Goal: Transaction & Acquisition: Subscribe to service/newsletter

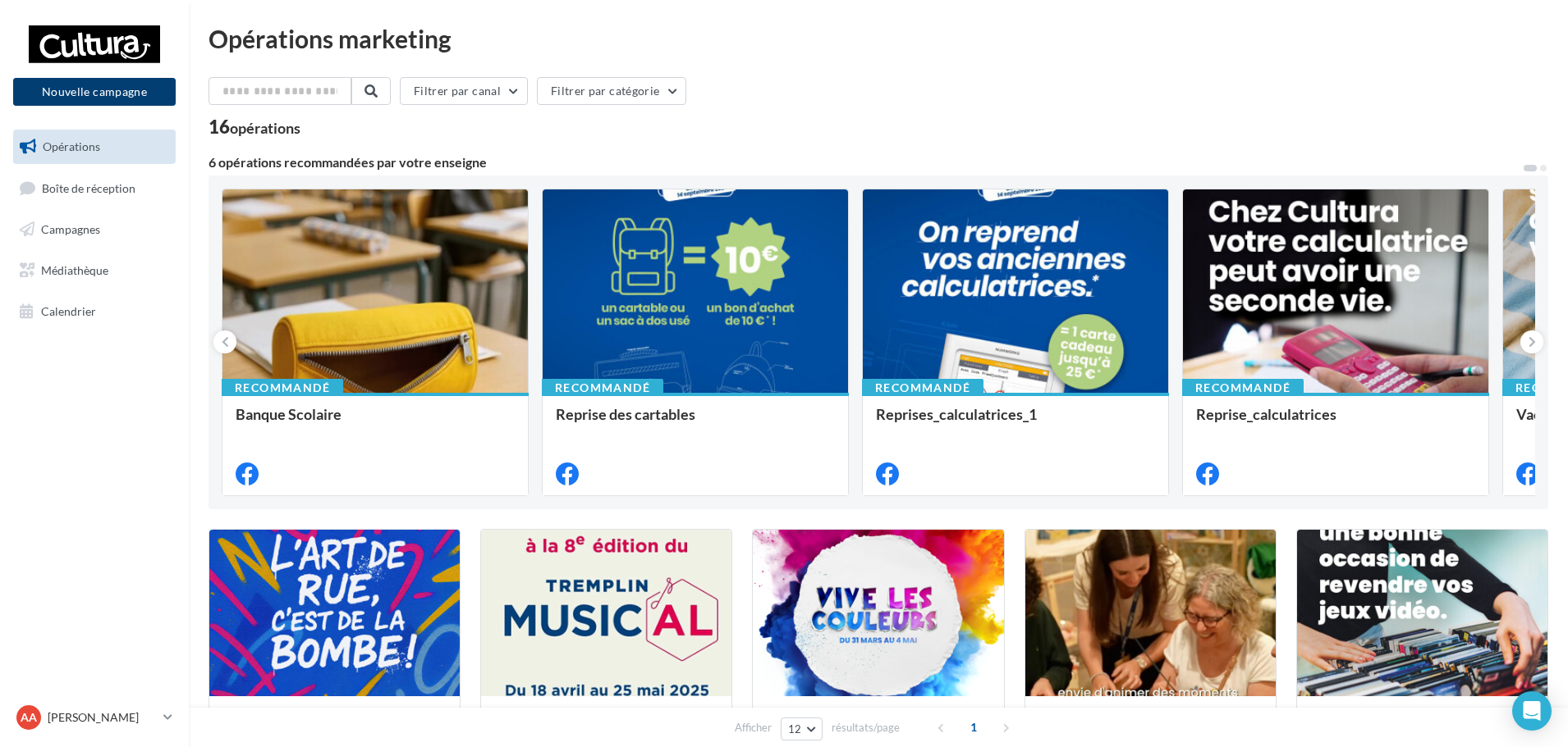
click at [141, 98] on button "Nouvelle campagne" at bounding box center [94, 91] width 162 height 28
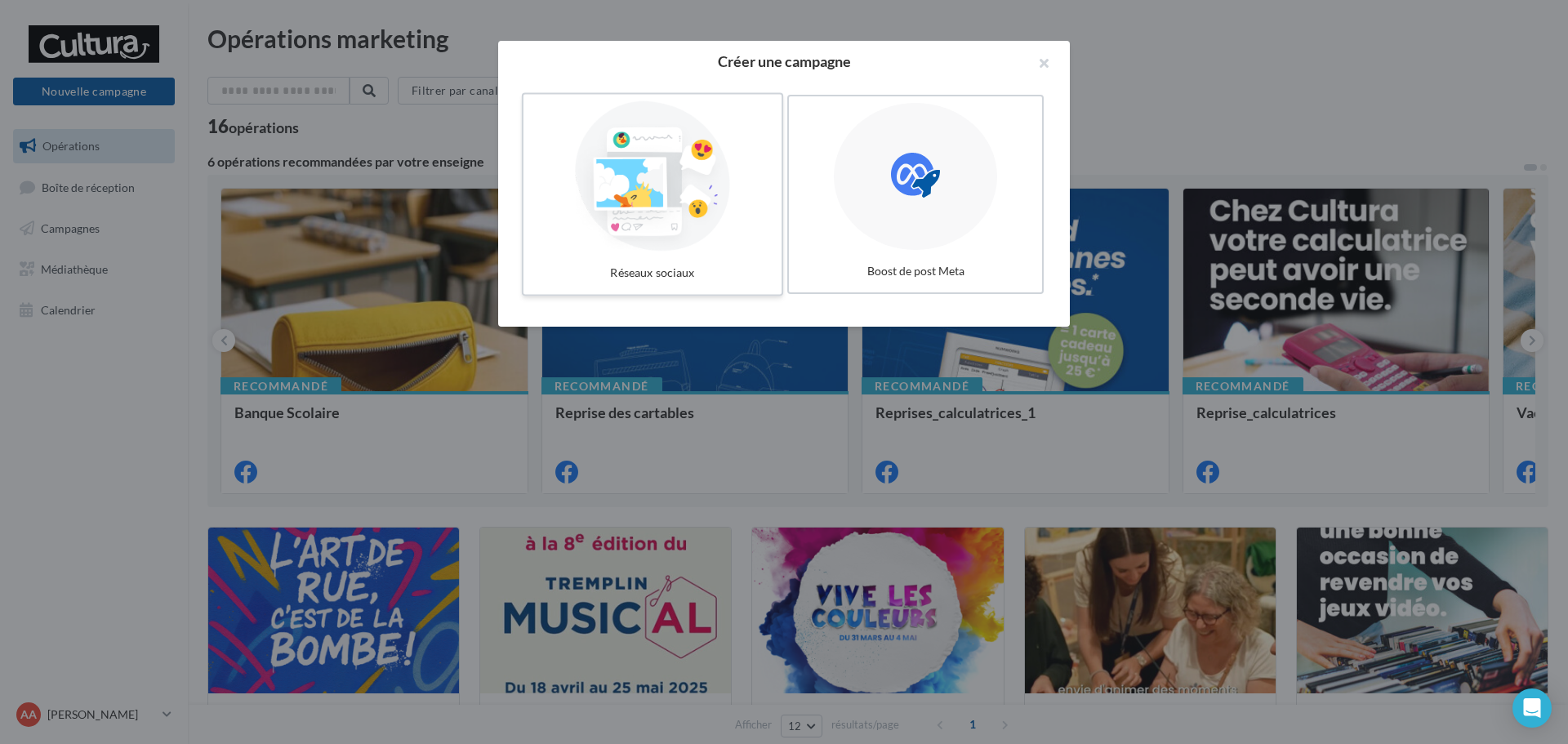
click at [627, 258] on div "Réseaux sociaux" at bounding box center [653, 273] width 245 height 30
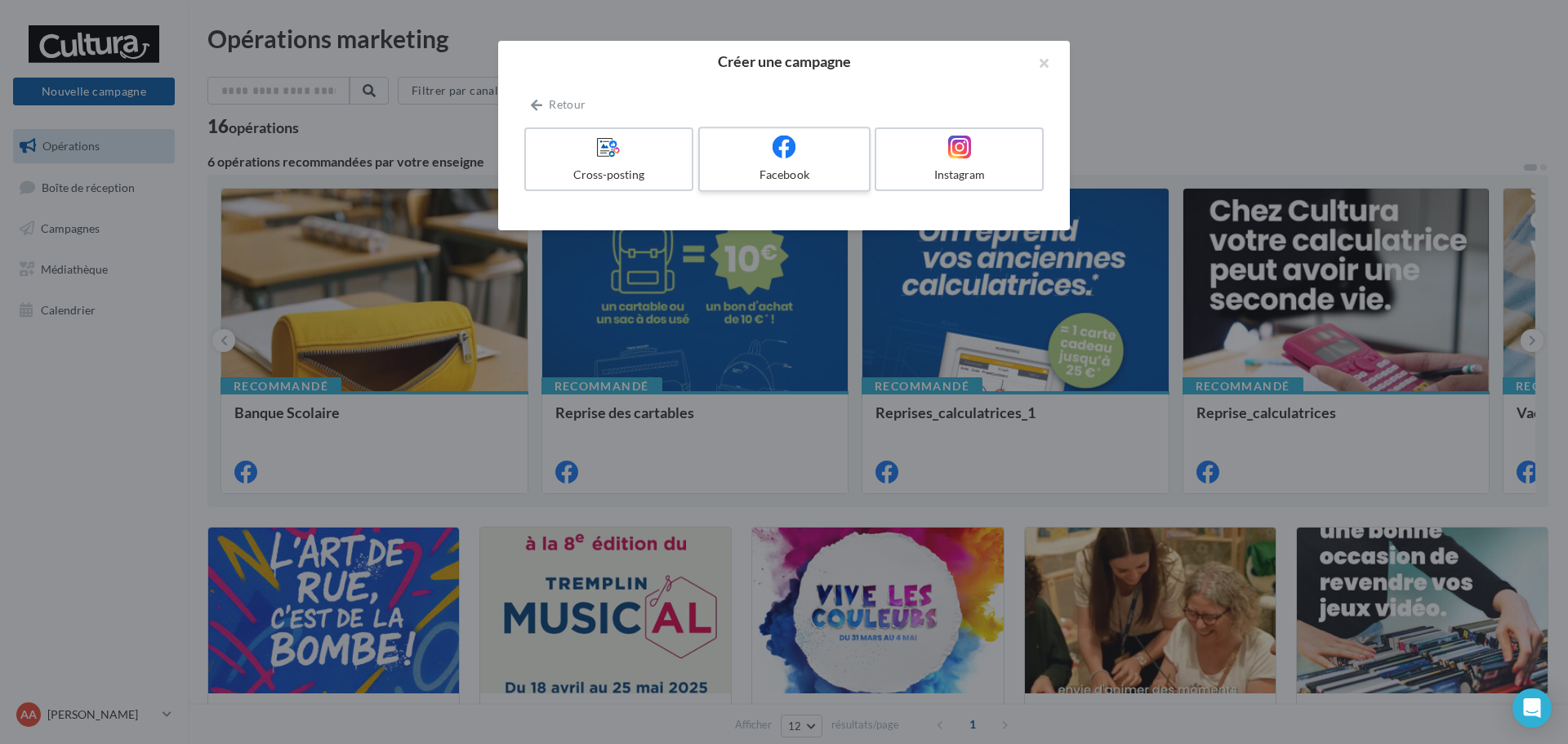
click at [767, 155] on div at bounding box center [784, 147] width 155 height 25
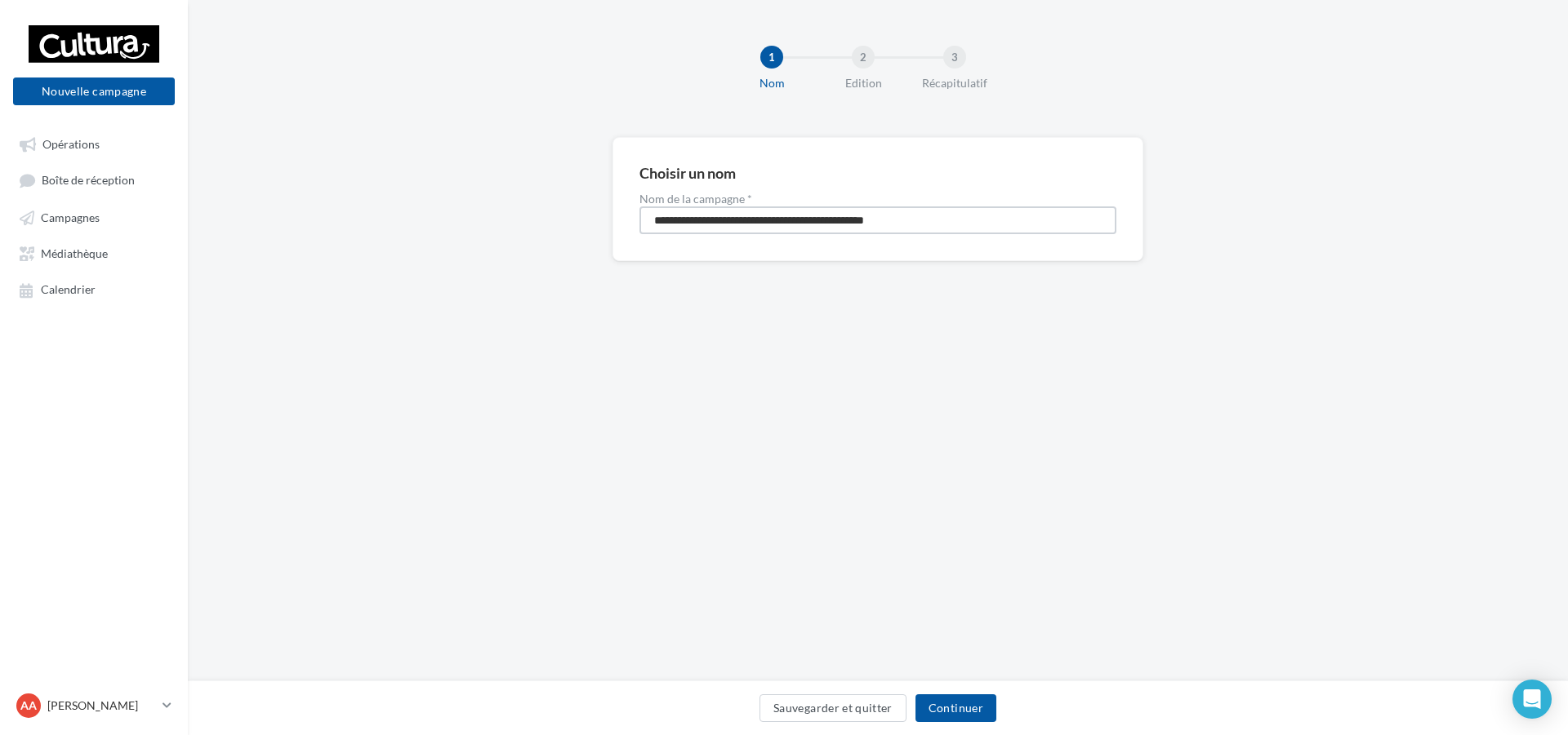
drag, startPoint x: 949, startPoint y: 230, endPoint x: 500, endPoint y: 280, distance: 451.8
click at [500, 280] on div "**********" at bounding box center [878, 225] width 1380 height 176
type input "**********"
click at [963, 725] on div "Sauvegarder et quitter Continuer" at bounding box center [877, 711] width 1354 height 34
click at [956, 707] on button "Continuer" at bounding box center [955, 708] width 81 height 28
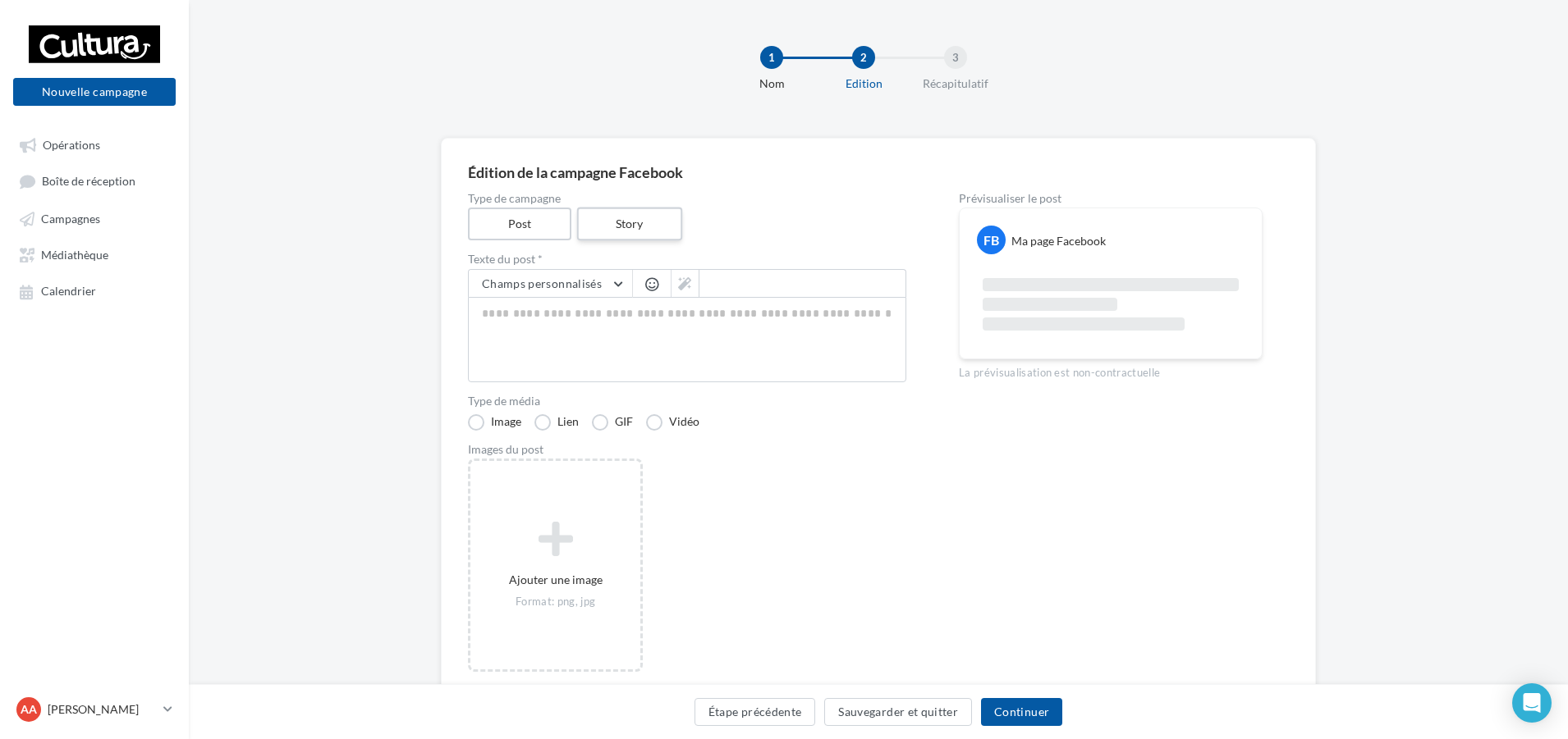
click at [650, 232] on label "Story" at bounding box center [628, 224] width 105 height 34
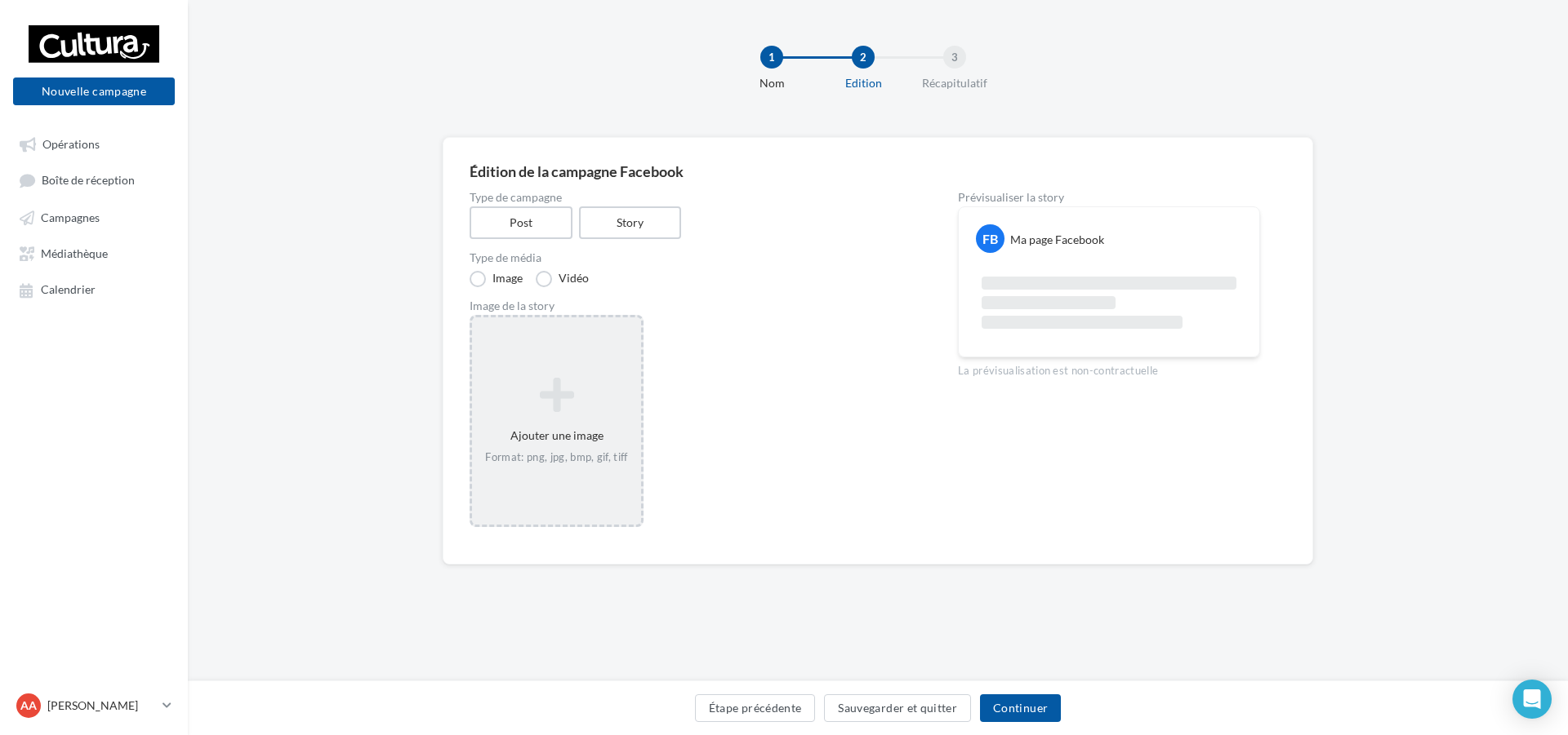
click at [537, 506] on div "Ajouter une image Format: png, jpg, bmp, gif, tiff" at bounding box center [557, 421] width 174 height 212
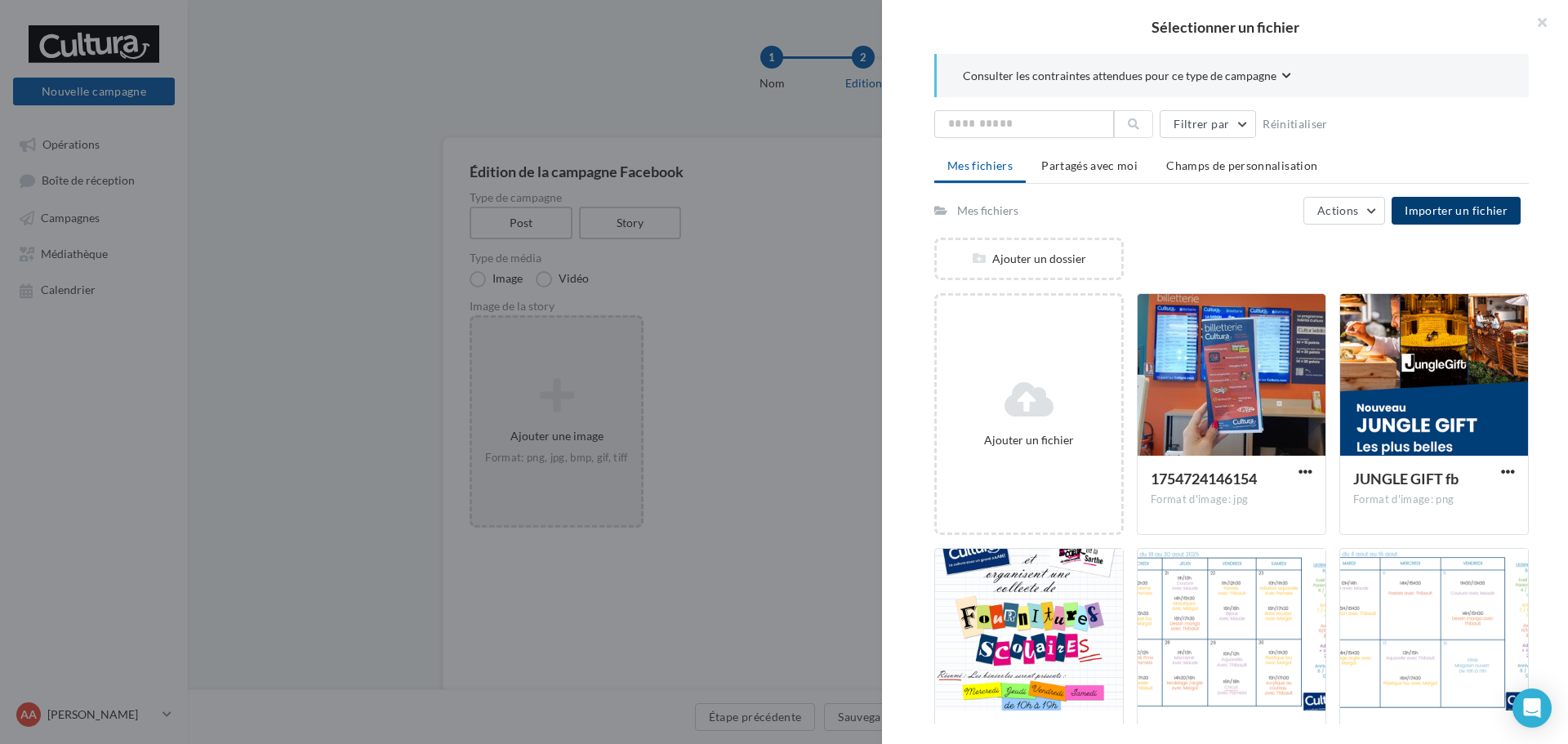
click at [1436, 222] on button "Importer un fichier" at bounding box center [1455, 211] width 129 height 28
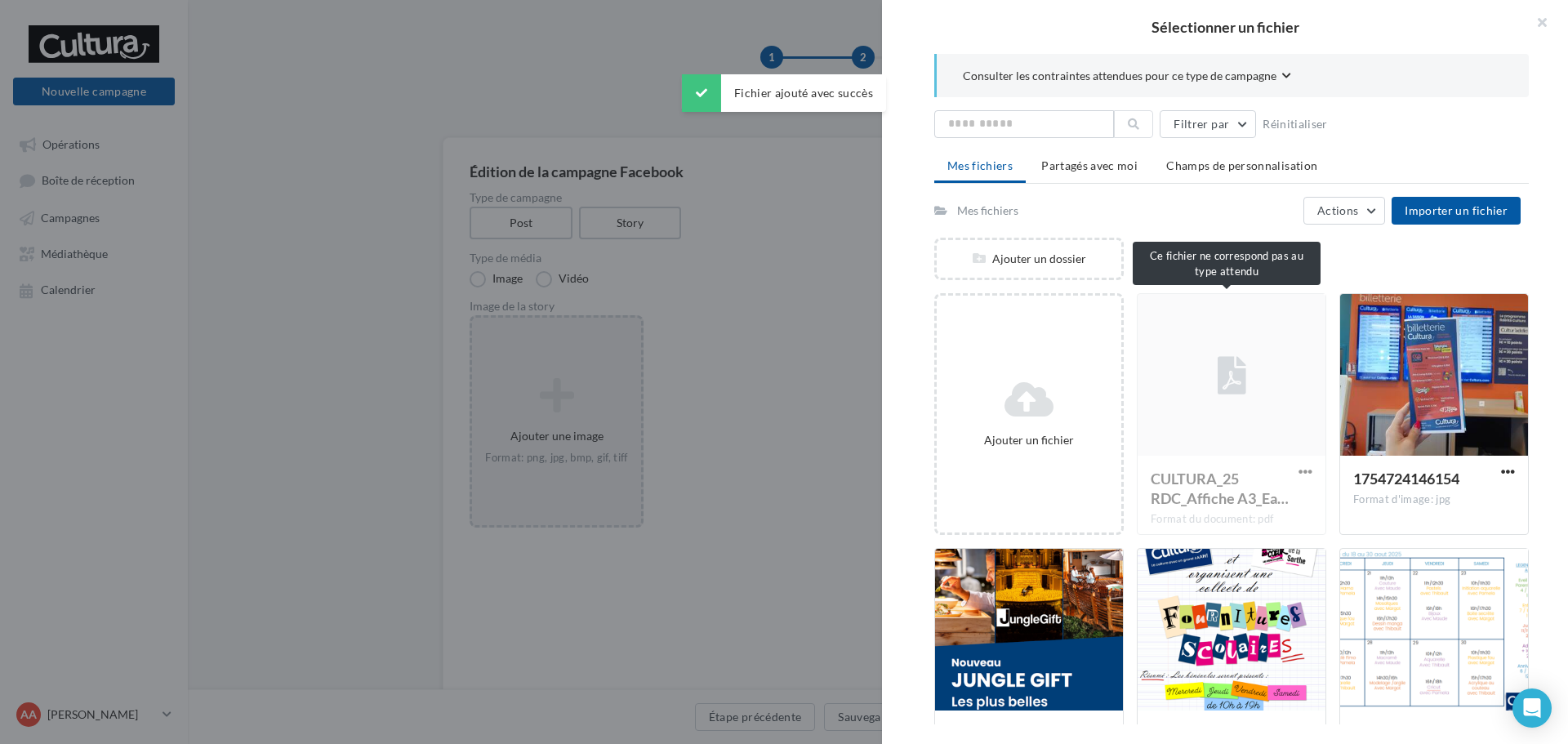
click at [1297, 403] on div "CULTURA_25 RDC_Affiche A3_Ea… Format du document: pdf" at bounding box center [1231, 414] width 190 height 242
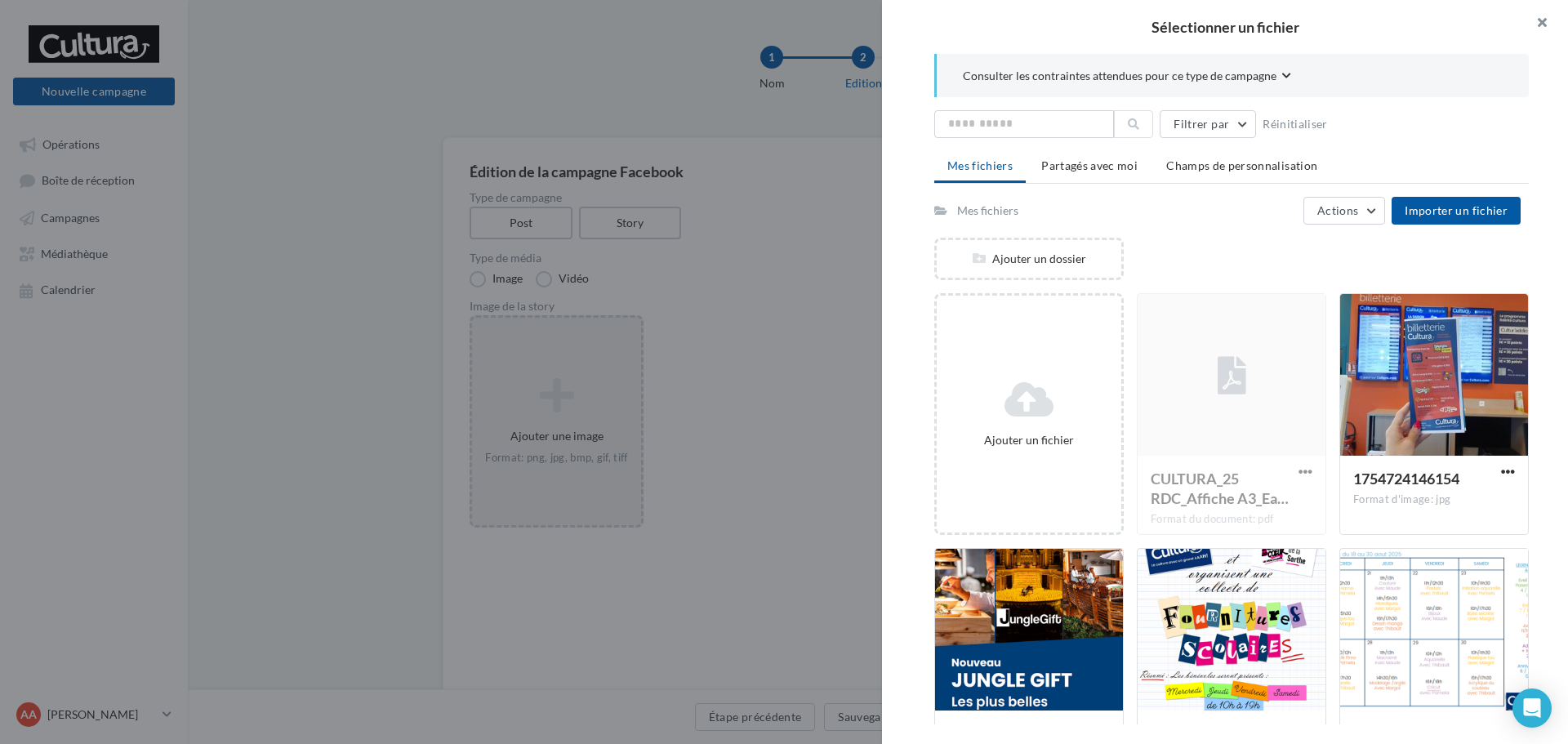
click at [1546, 39] on button "button" at bounding box center [1535, 25] width 65 height 49
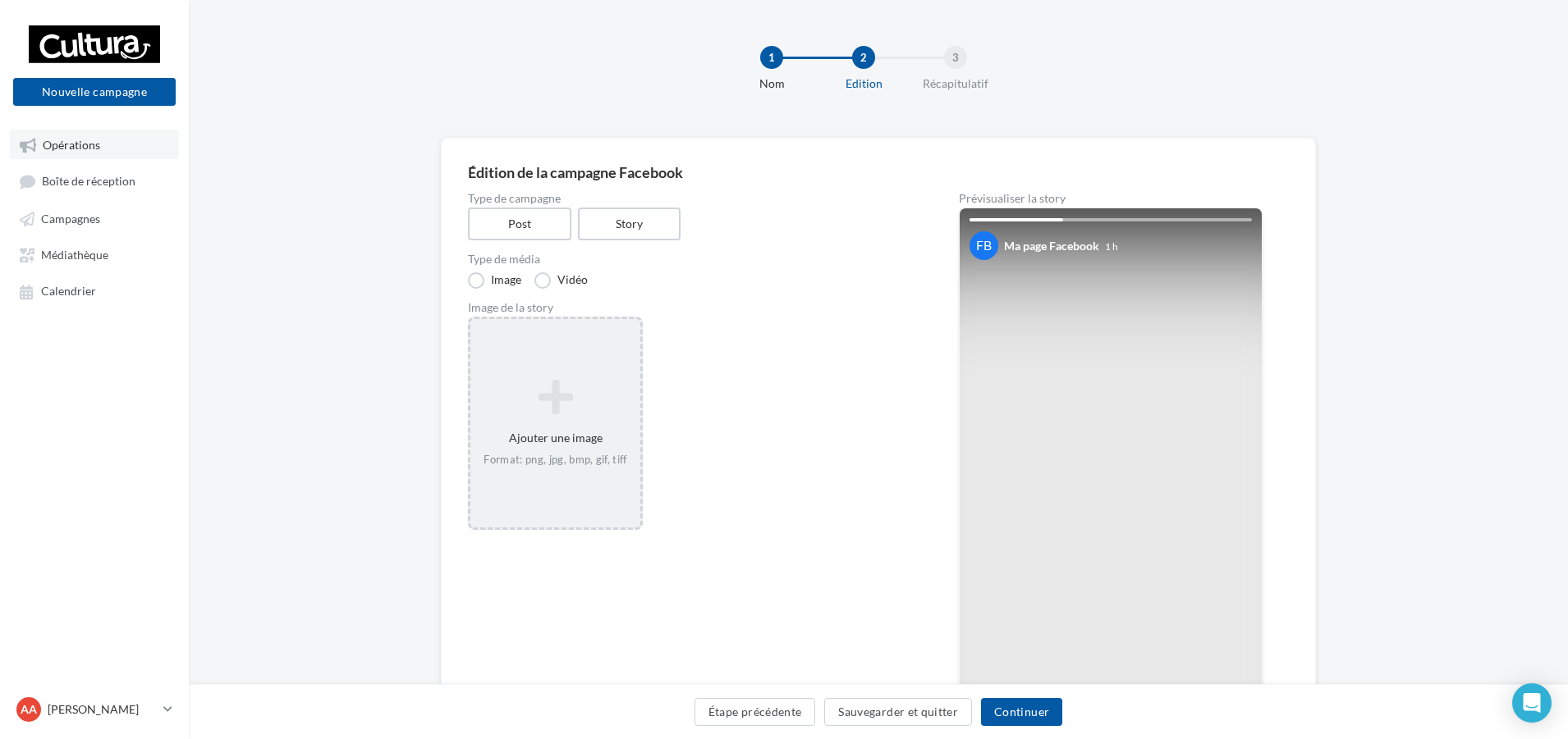
click at [85, 150] on span "Opérations" at bounding box center [71, 144] width 57 height 14
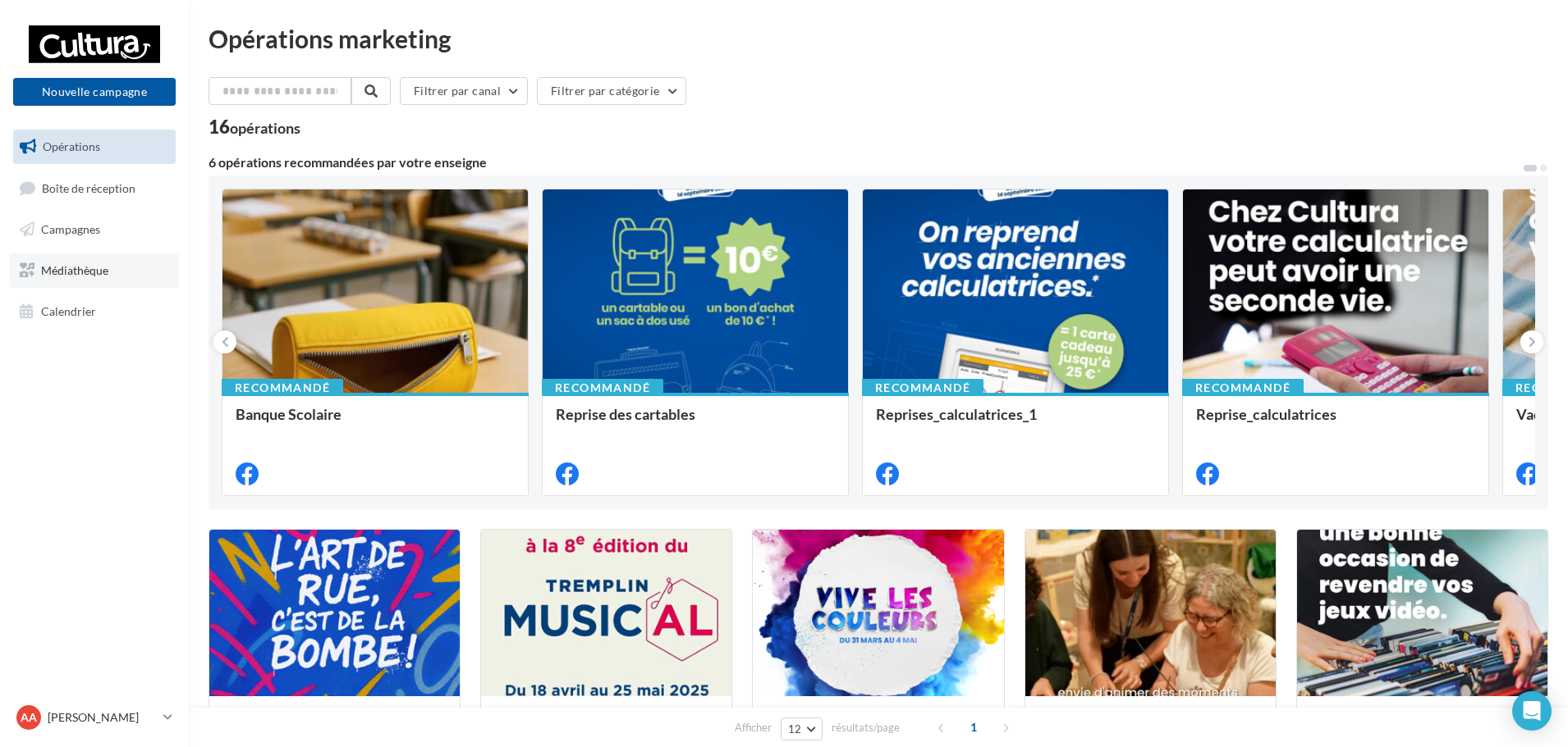
click at [124, 279] on link "Médiathèque" at bounding box center [94, 271] width 169 height 35
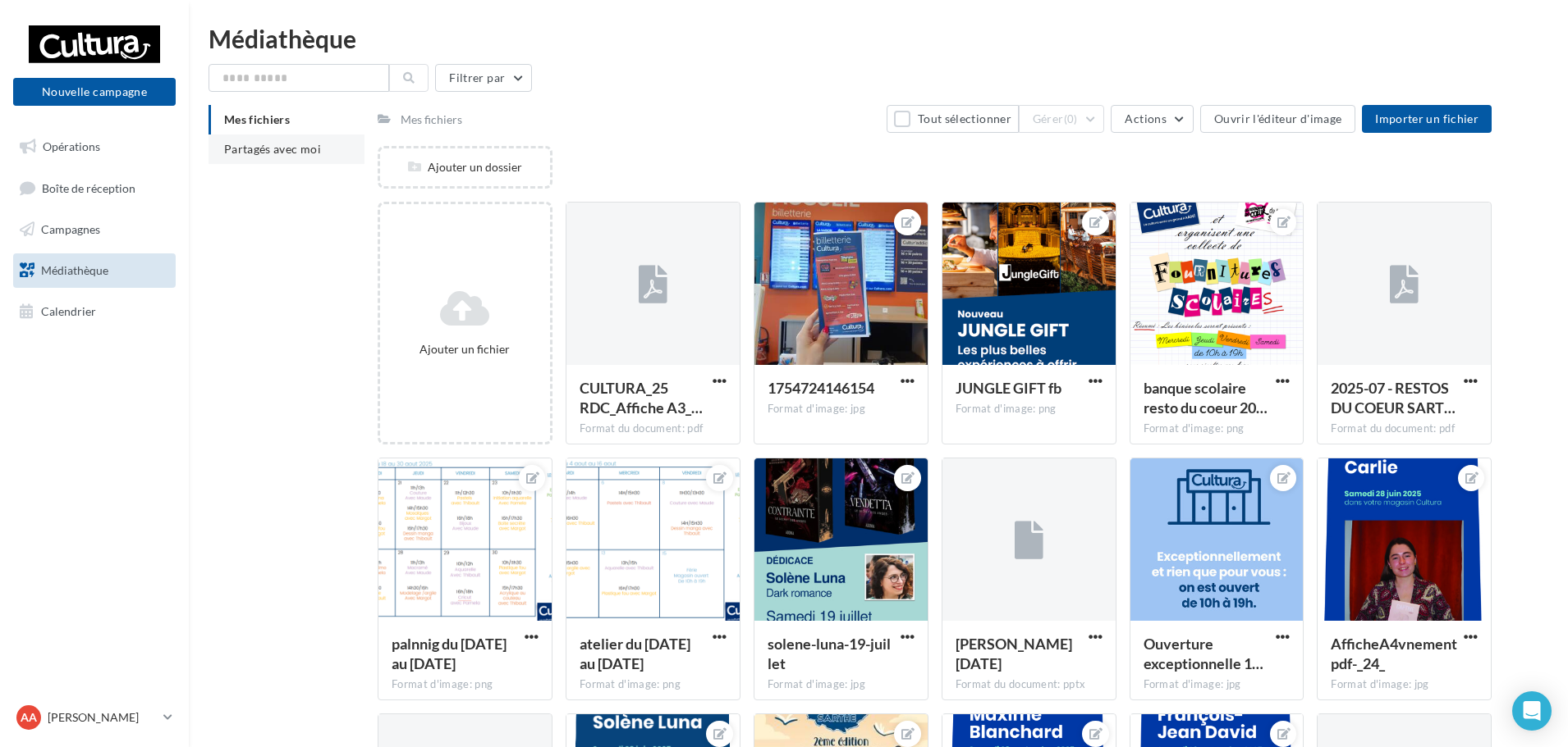
click at [265, 146] on span "Partagés avec moi" at bounding box center [272, 149] width 97 height 14
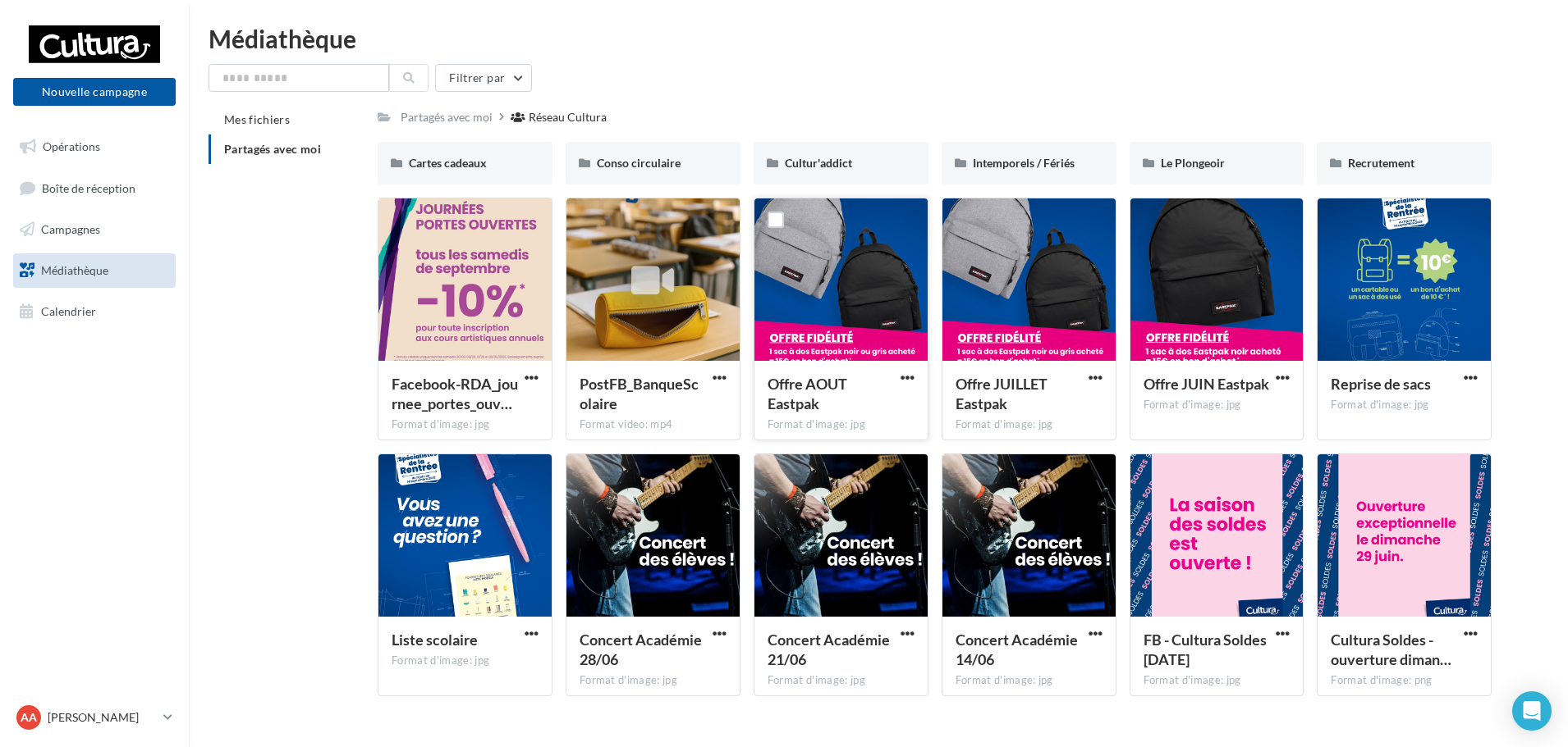
click at [833, 273] on div at bounding box center [841, 281] width 173 height 164
click at [822, 259] on div at bounding box center [841, 281] width 173 height 164
click at [775, 214] on label at bounding box center [776, 220] width 16 height 16
click at [781, 215] on label at bounding box center [776, 220] width 16 height 16
click at [907, 363] on div "Offre AOUT Eastpak Format d'image: jpg" at bounding box center [841, 399] width 173 height 78
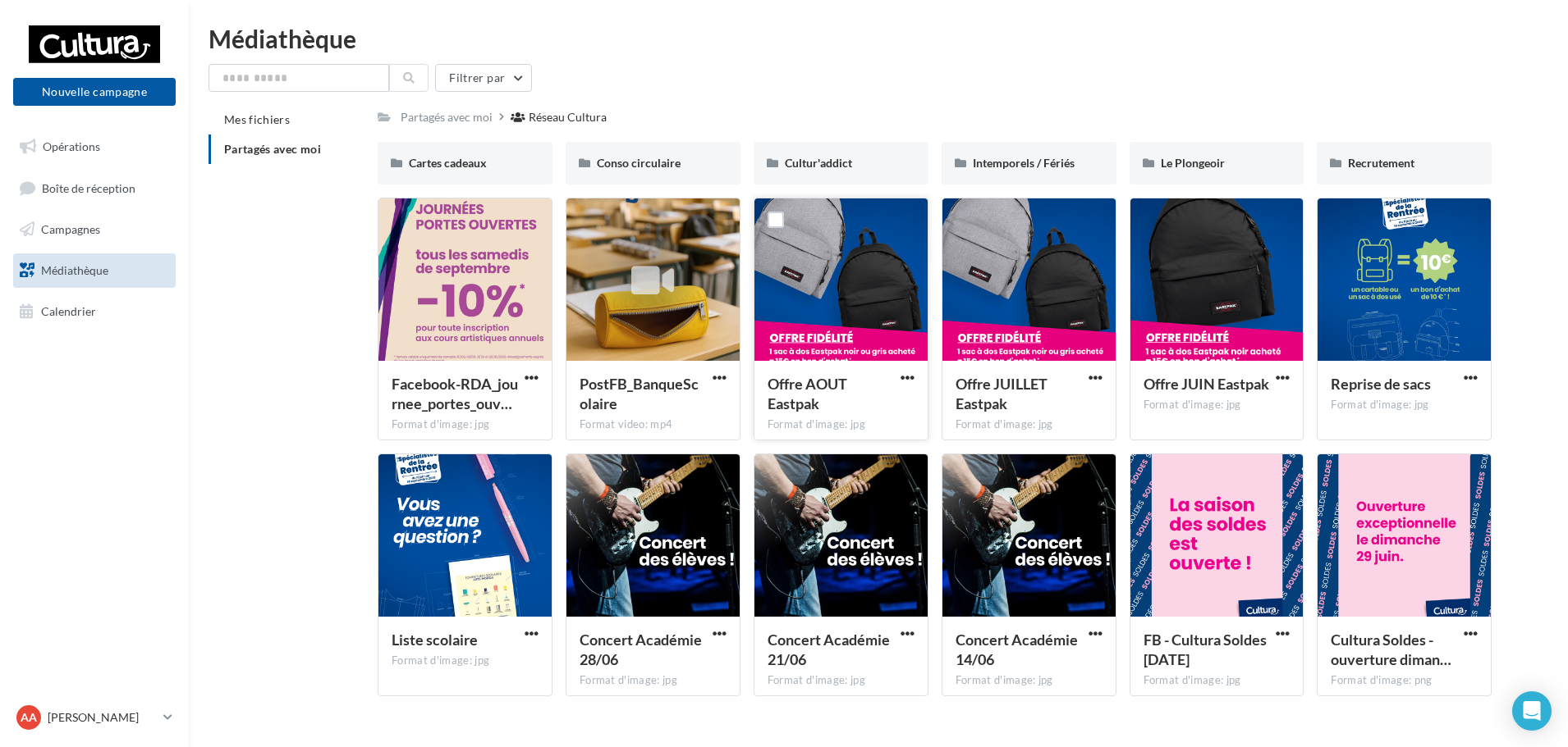
click at [908, 386] on button "button" at bounding box center [907, 379] width 20 height 16
click at [876, 398] on button "Télécharger" at bounding box center [835, 410] width 164 height 43
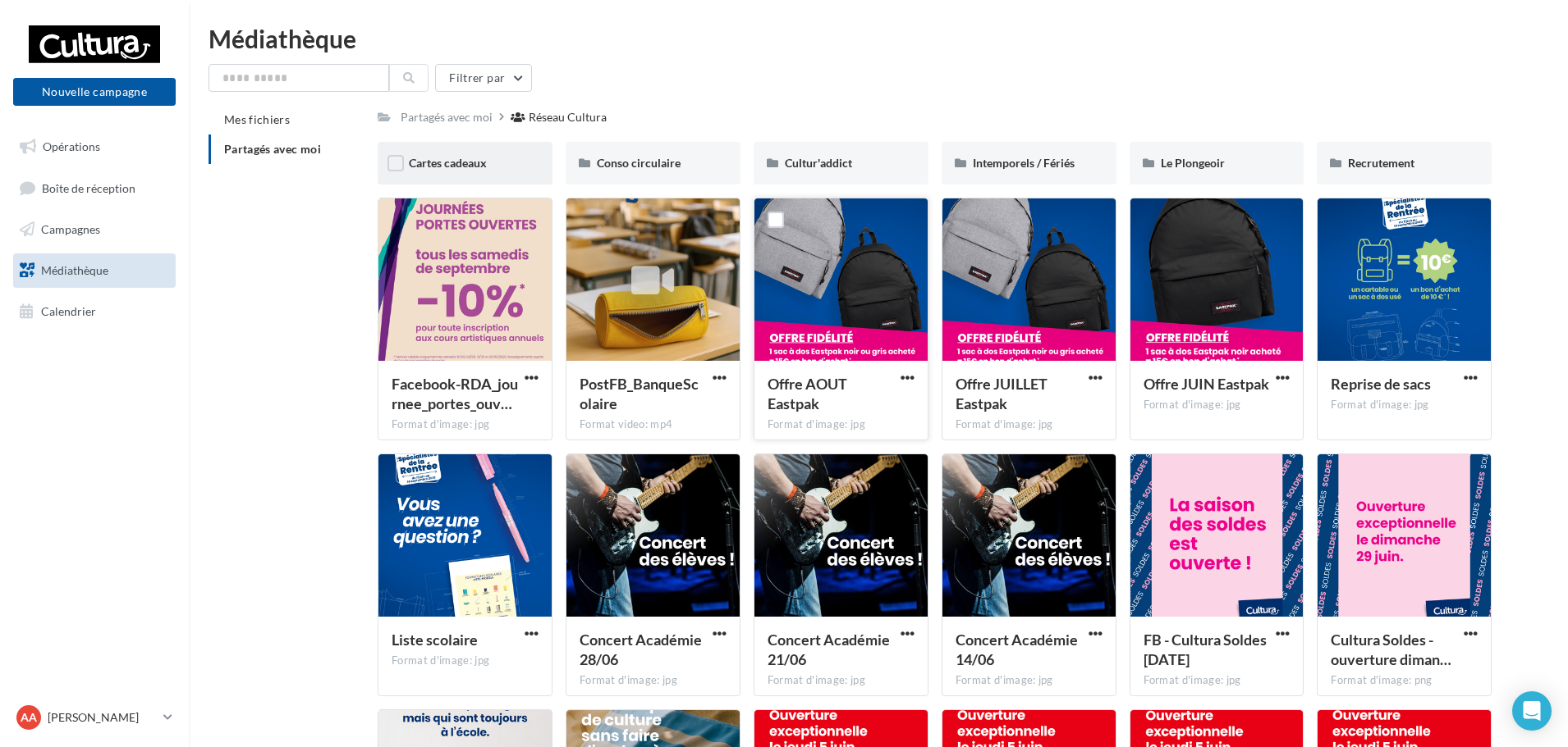
click at [494, 163] on div "Cartes cadeaux" at bounding box center [465, 163] width 112 height 16
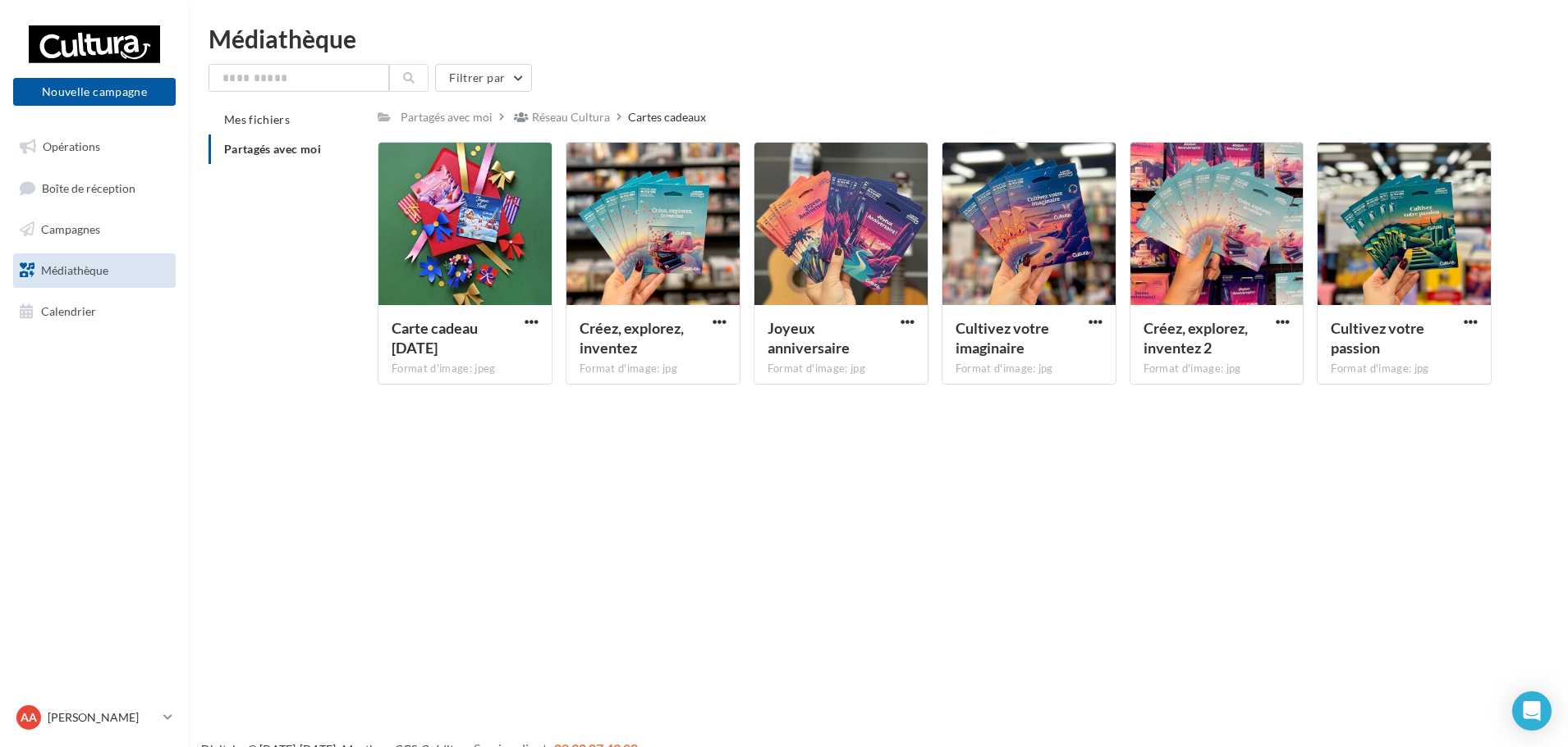
click at [290, 150] on span "Partagés avec moi" at bounding box center [272, 149] width 97 height 14
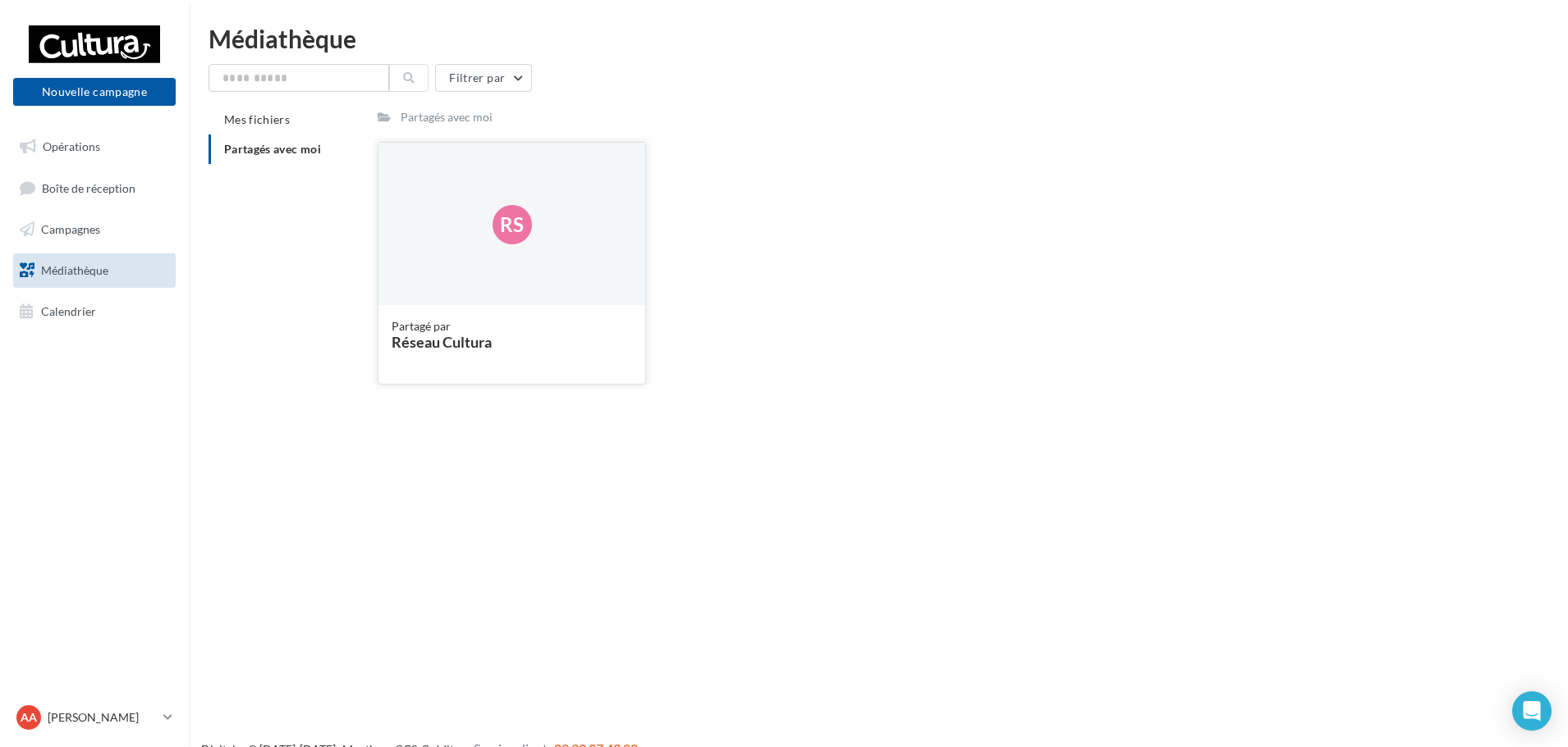
click at [386, 153] on div "Rs" at bounding box center [512, 224] width 267 height 164
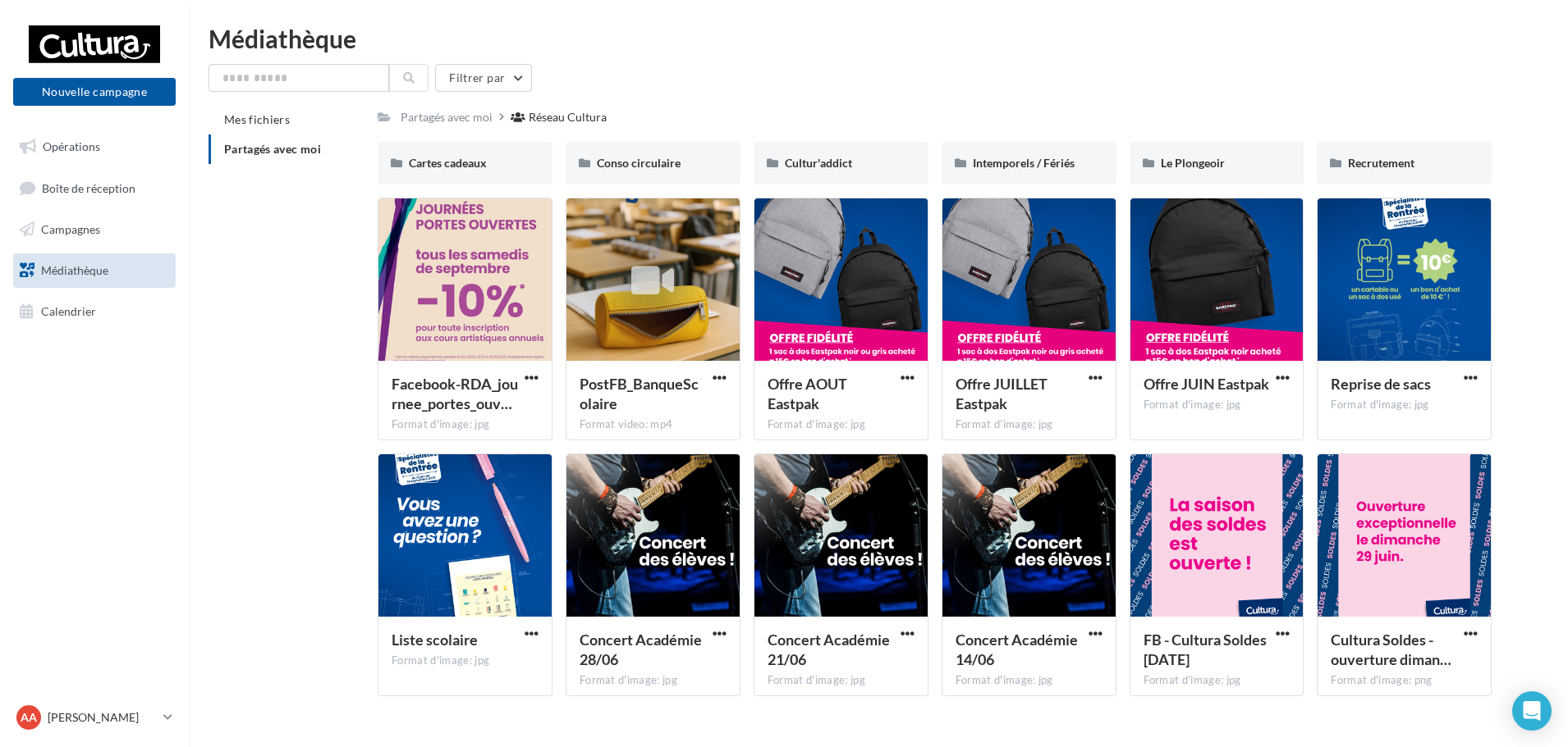
click at [678, 130] on div "Partagés avec moi Réseau Cultura Rs Partagé par Réseau Cultura Cartes cadeaux C…" at bounding box center [935, 407] width 1113 height 605
click at [678, 161] on span "Conso circulaire" at bounding box center [639, 162] width 84 height 14
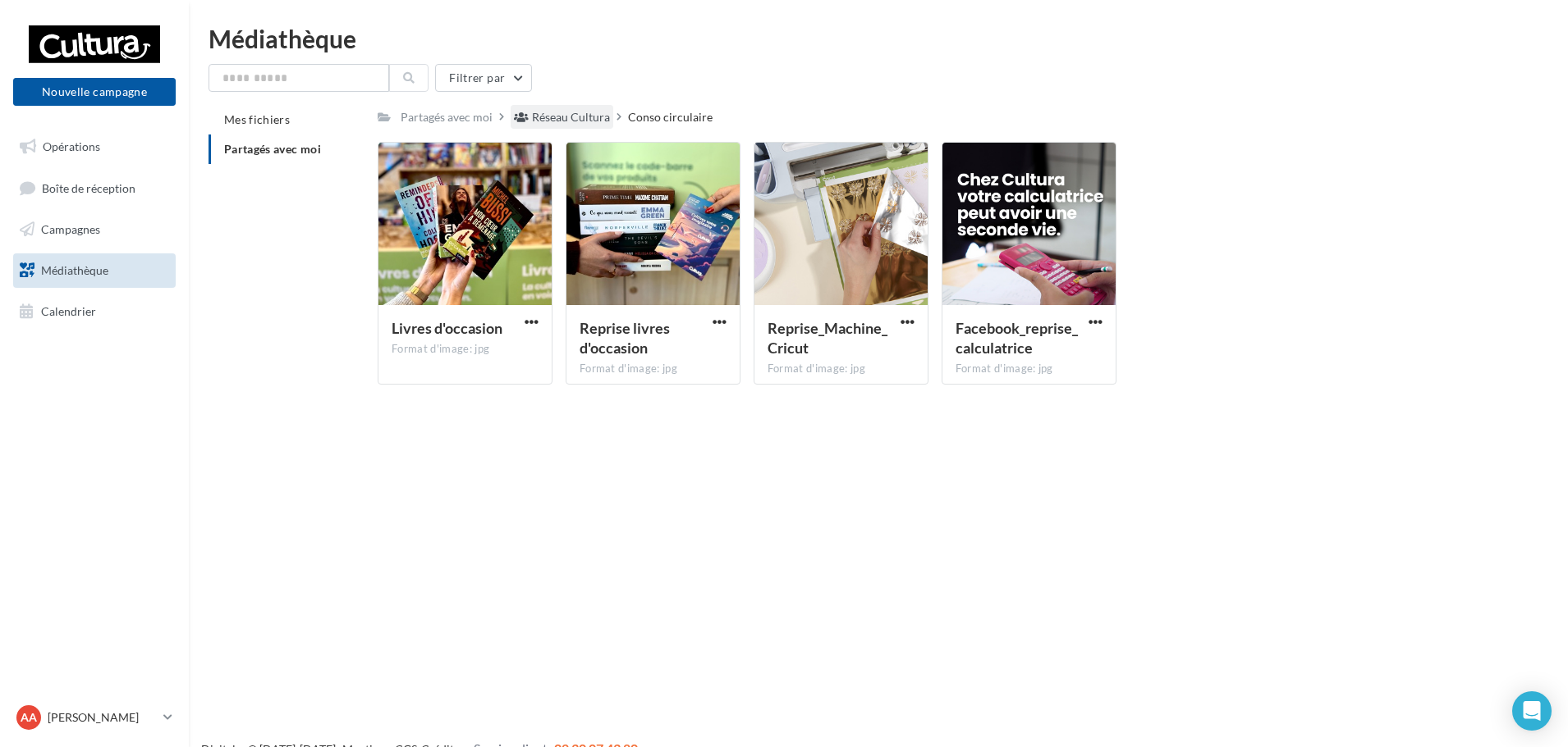
click at [539, 110] on div "Réseau Cultura" at bounding box center [570, 118] width 78 height 16
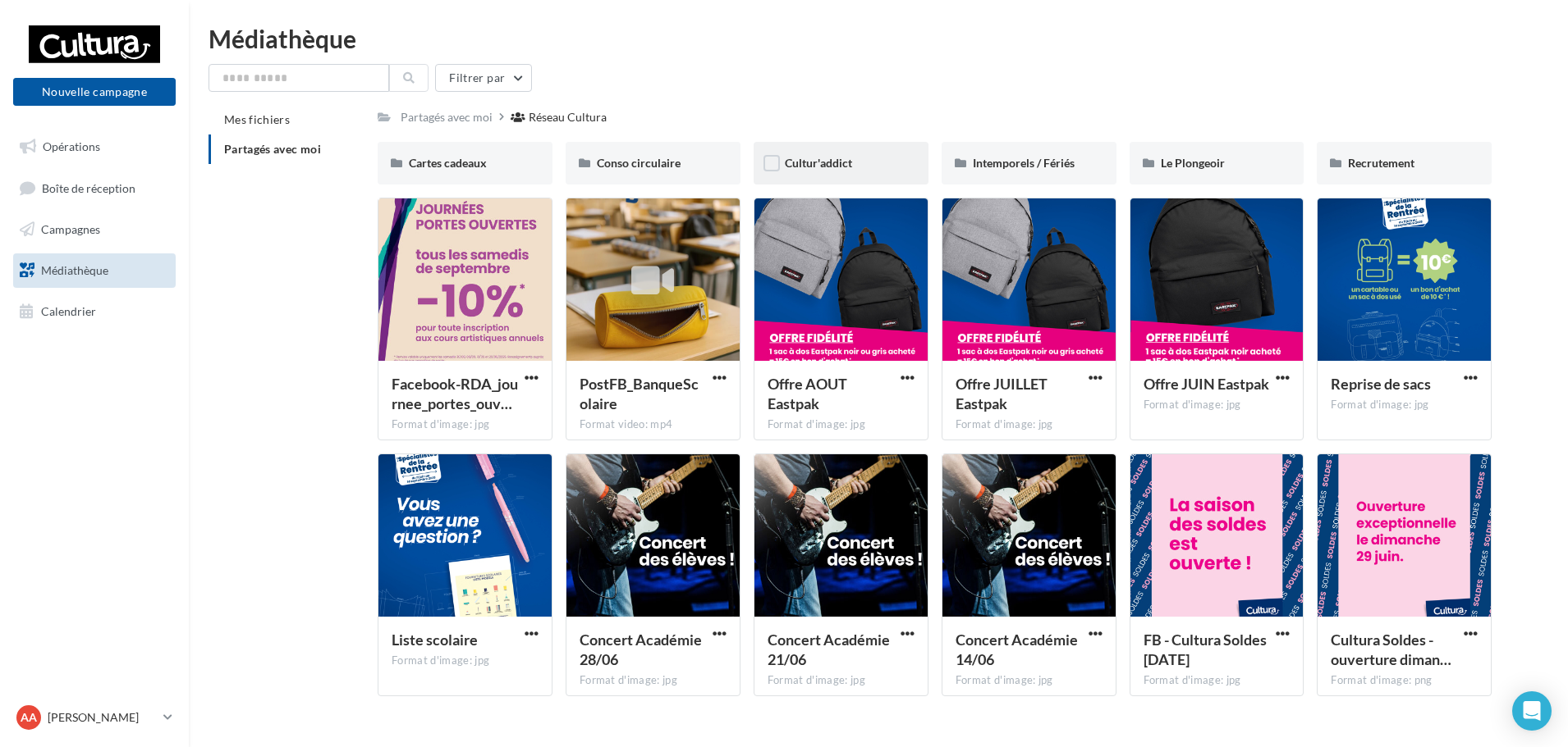
click at [863, 153] on div "Cultur'addict" at bounding box center [841, 163] width 175 height 43
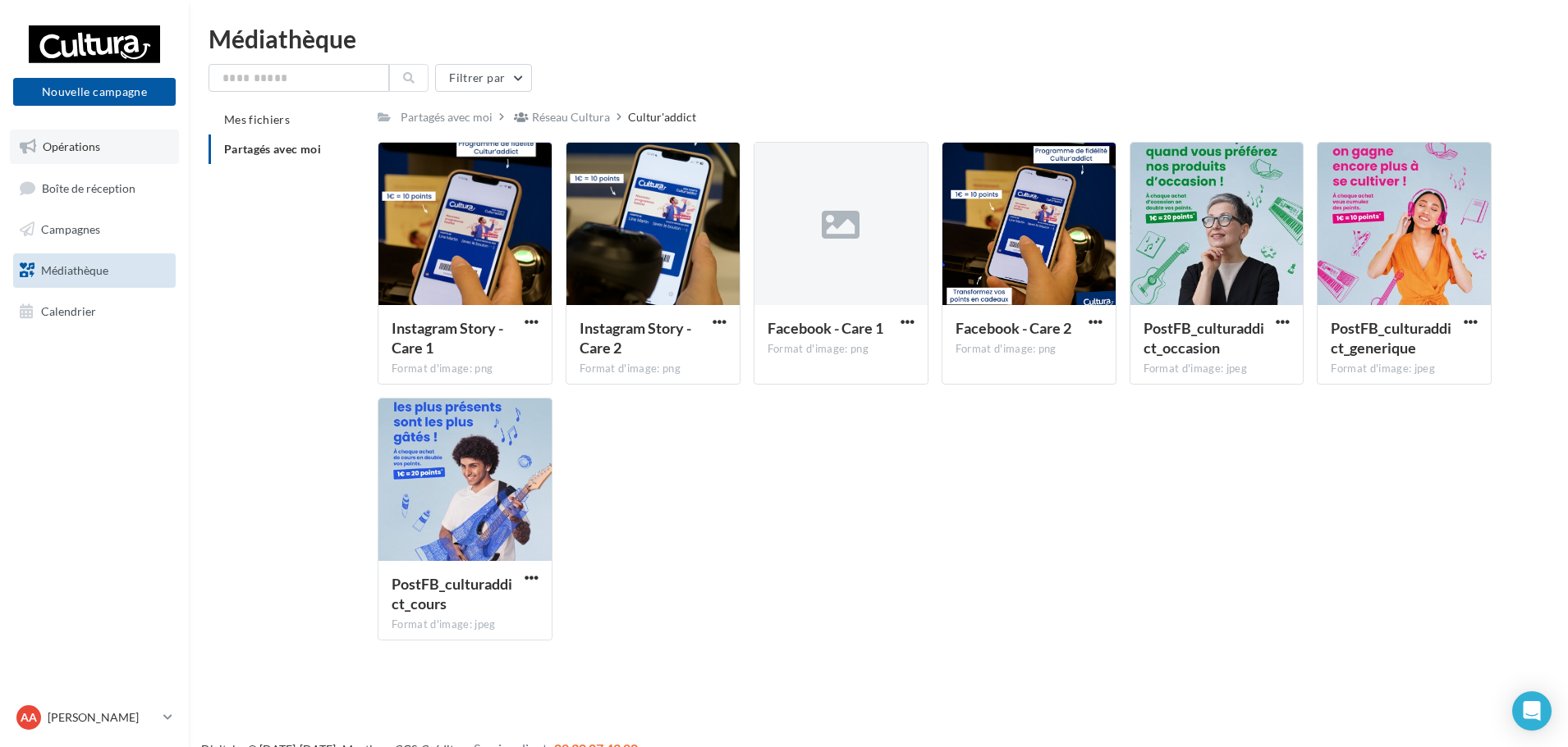
click at [152, 145] on link "Opérations" at bounding box center [94, 147] width 169 height 35
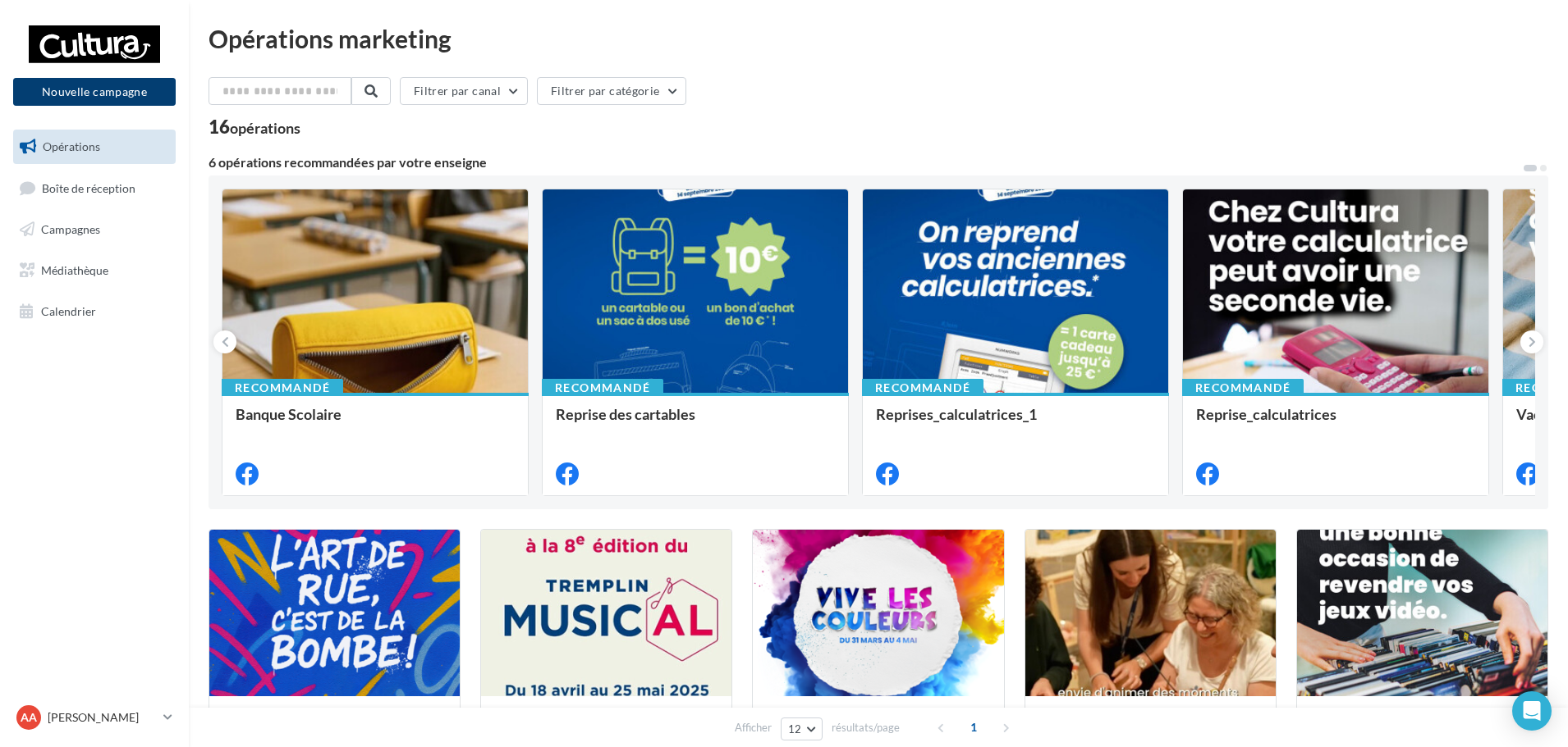
click at [125, 92] on button "Nouvelle campagne" at bounding box center [94, 91] width 162 height 28
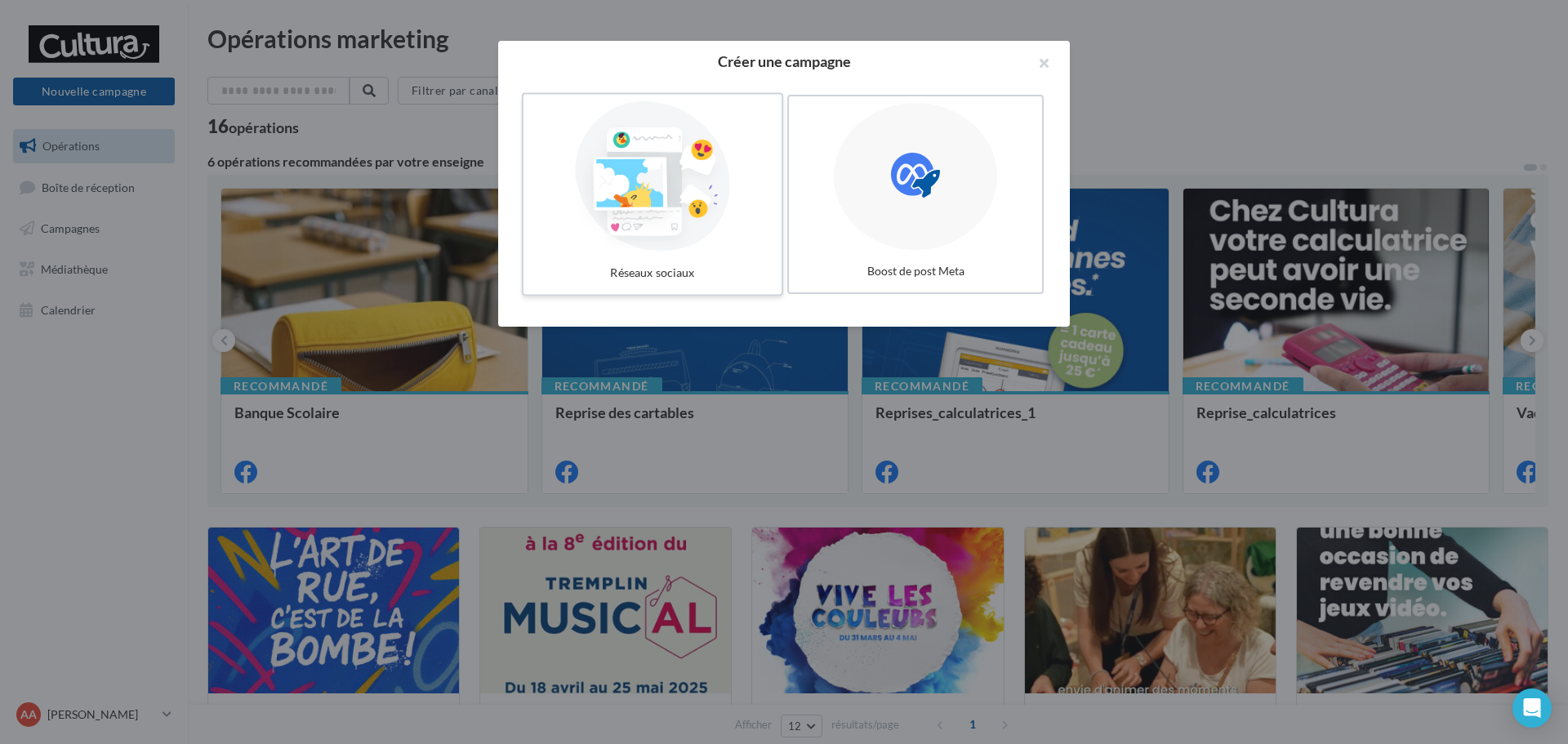
click at [674, 195] on div at bounding box center [653, 176] width 245 height 150
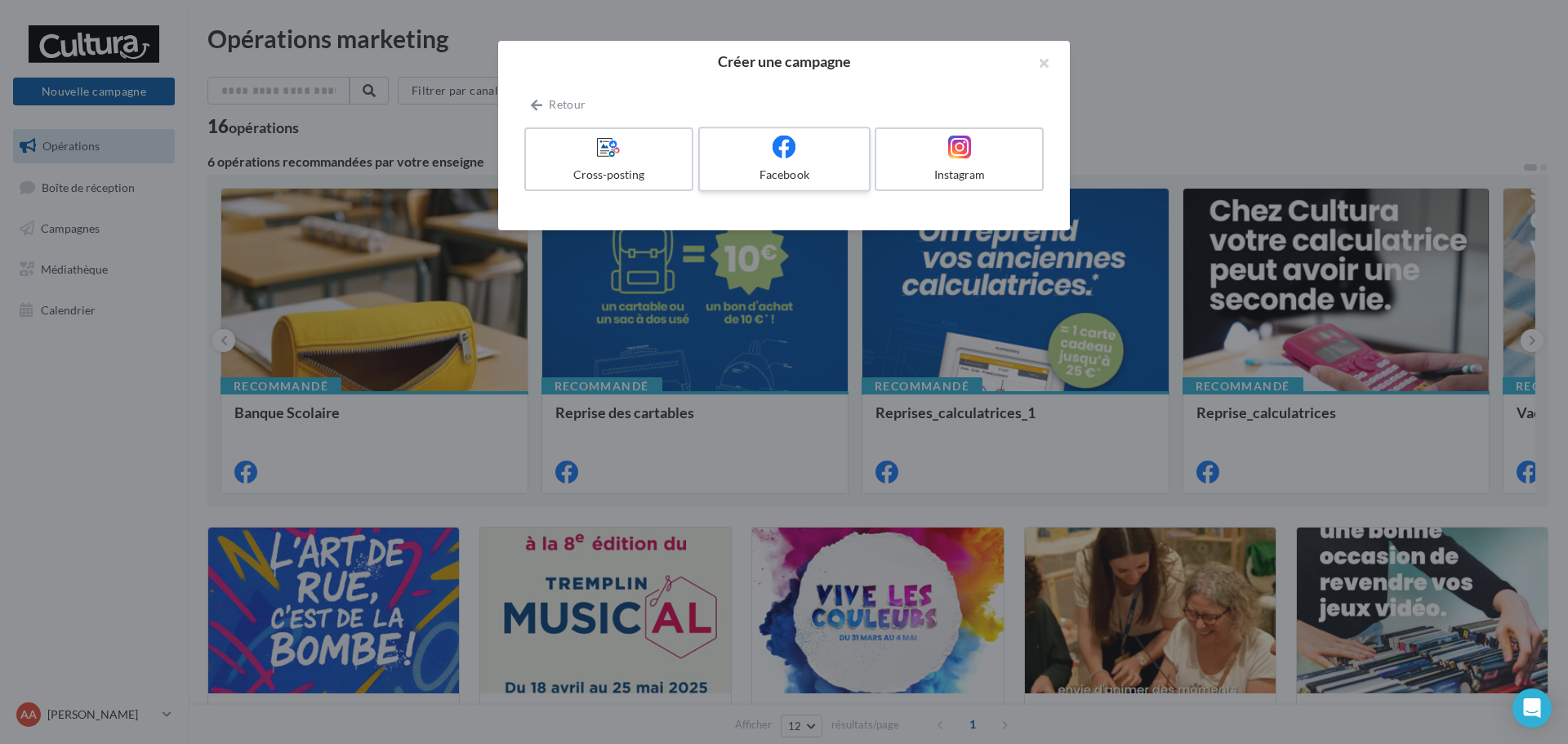
click at [794, 164] on label "Facebook" at bounding box center [784, 159] width 173 height 65
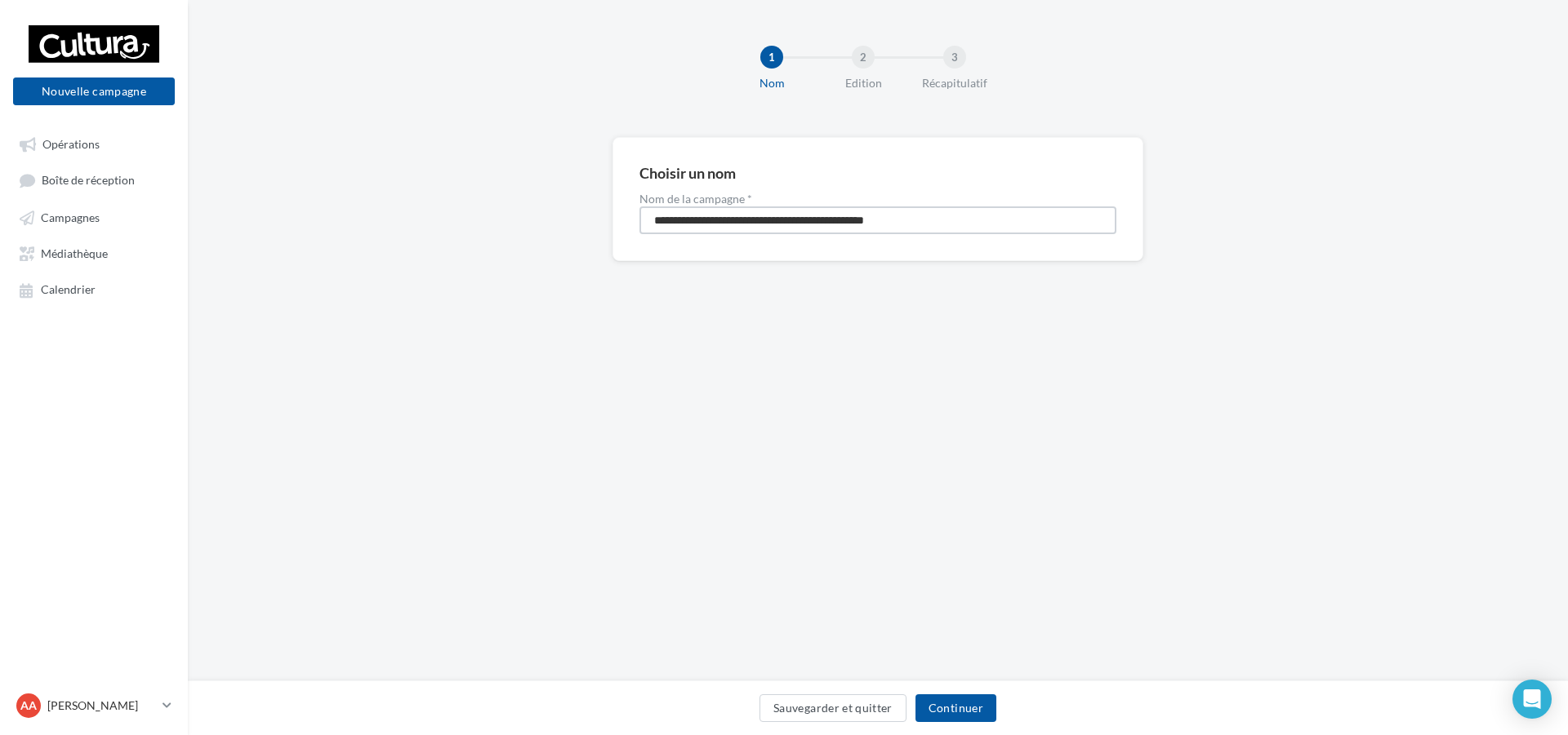
drag, startPoint x: 963, startPoint y: 222, endPoint x: 505, endPoint y: 283, distance: 462.0
click at [505, 283] on div "**********" at bounding box center [878, 225] width 1380 height 176
type input "**********"
click at [970, 725] on div "Sauvegarder et quitter Continuer" at bounding box center [877, 711] width 1354 height 34
click at [942, 713] on button "Continuer" at bounding box center [955, 708] width 81 height 28
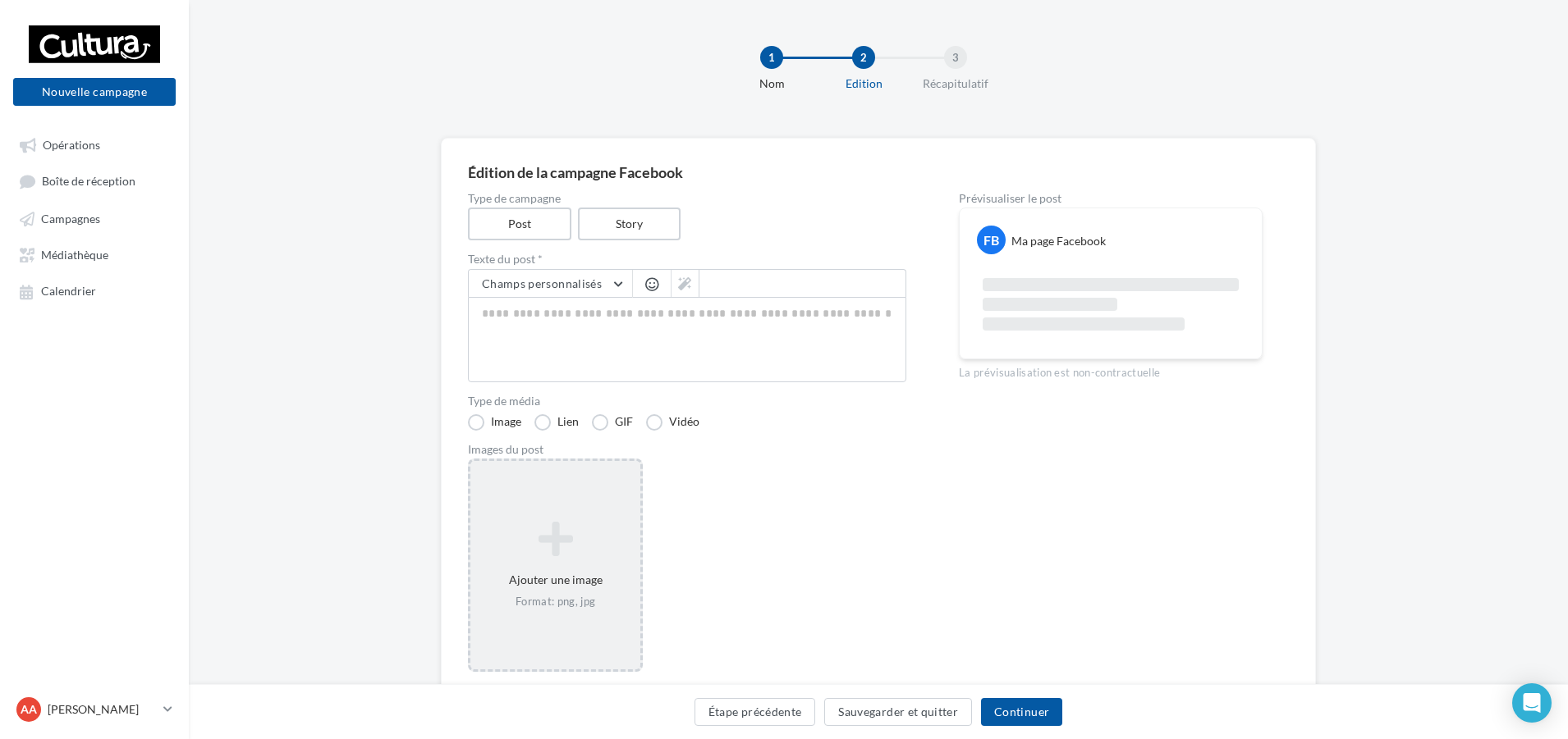
click at [514, 518] on div "Ajouter une image Format: png, jpg" at bounding box center [555, 565] width 170 height 105
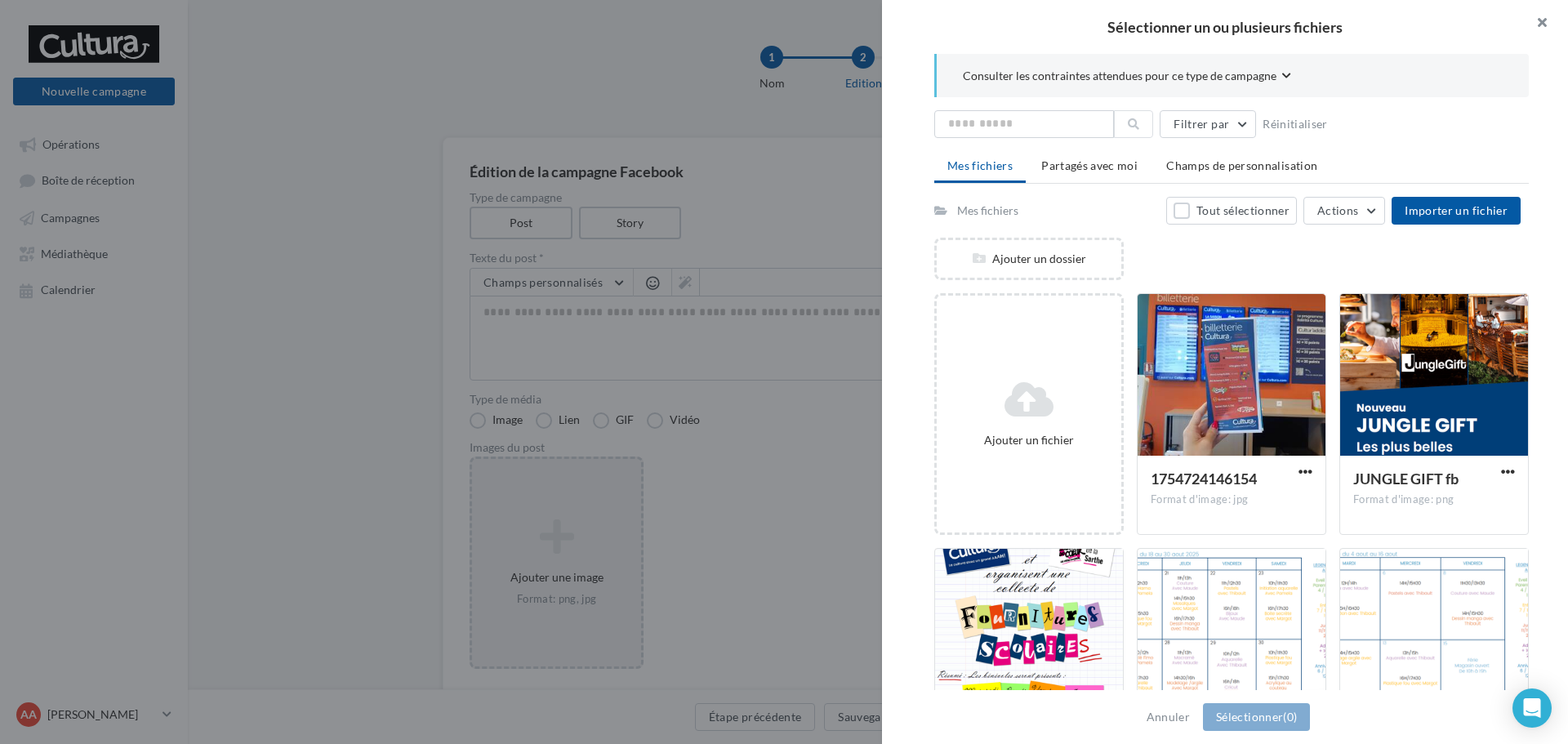
click at [1549, 23] on button "button" at bounding box center [1535, 25] width 65 height 49
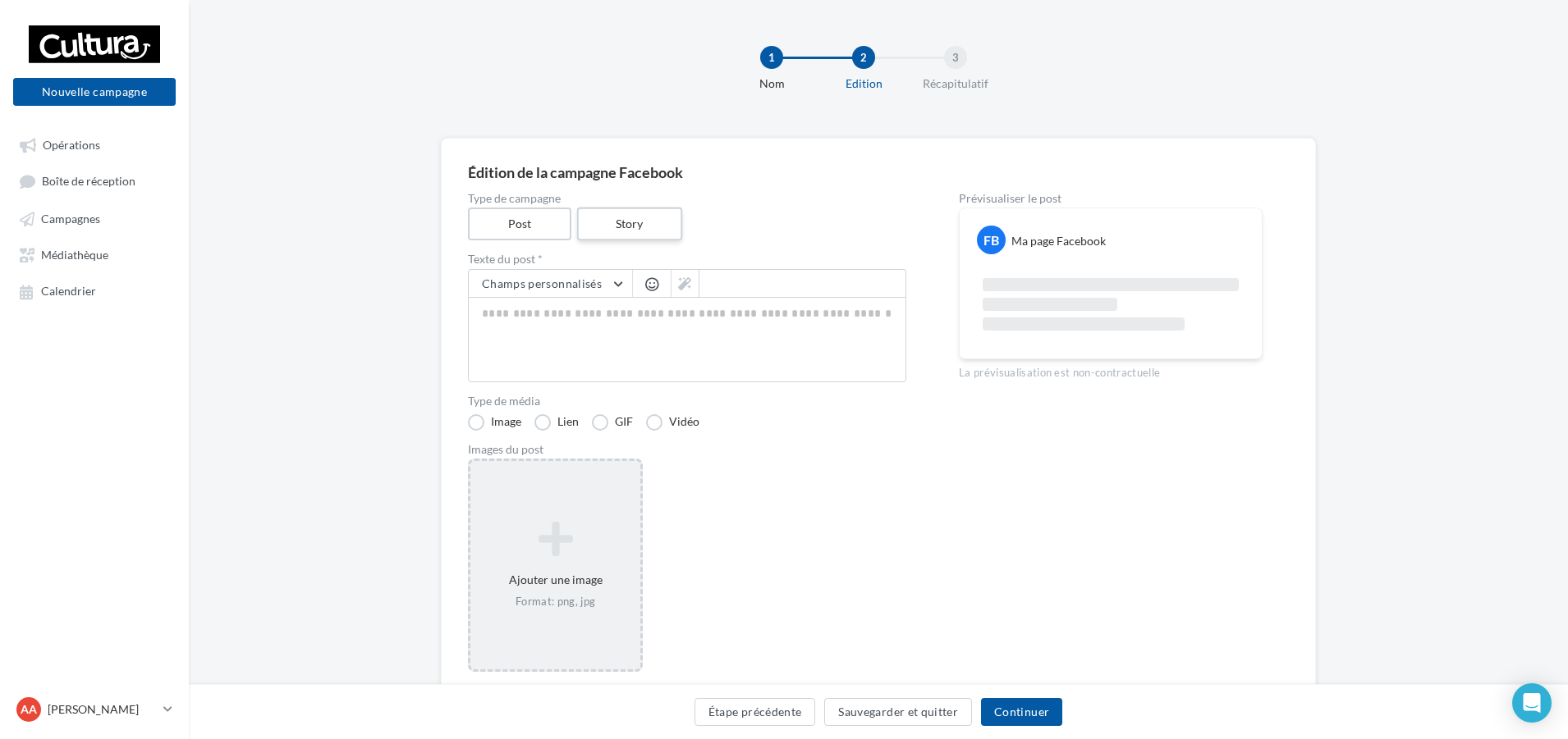
click at [596, 228] on label "Story" at bounding box center [628, 224] width 105 height 34
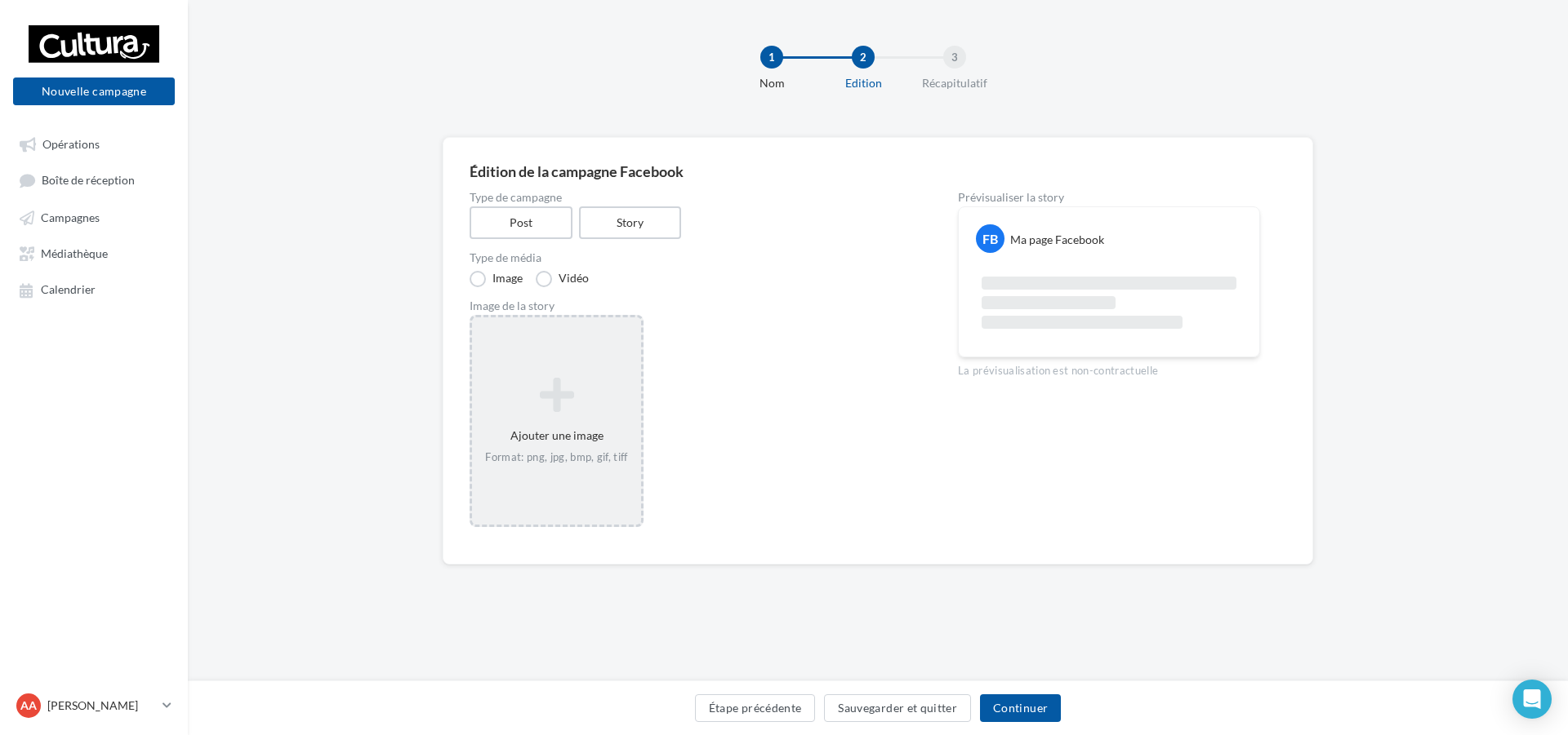
click at [541, 474] on div "Ajouter une image Format: png, jpg, bmp, gif, tiff" at bounding box center [557, 421] width 174 height 212
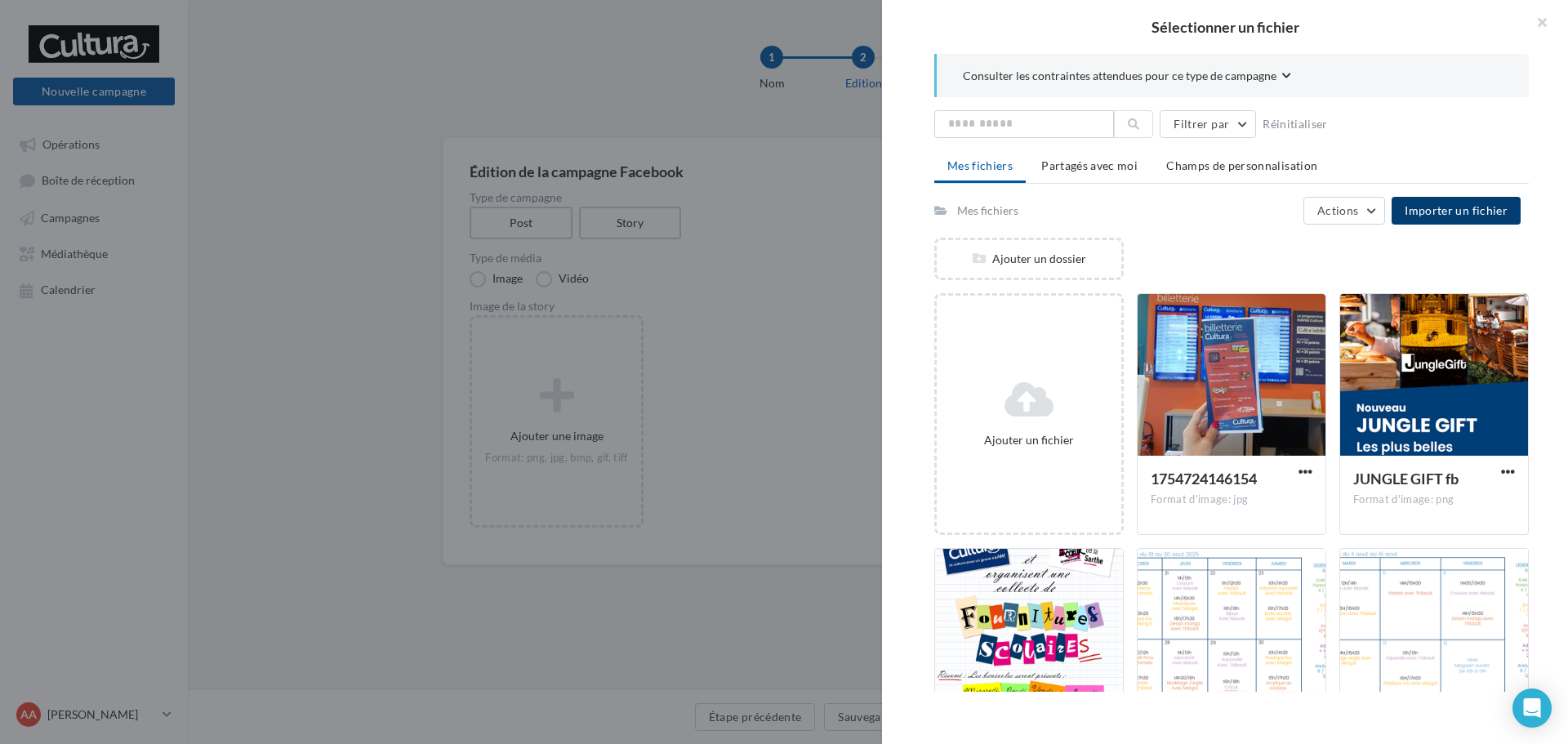
click at [1440, 218] on button "Importer un fichier" at bounding box center [1455, 211] width 129 height 28
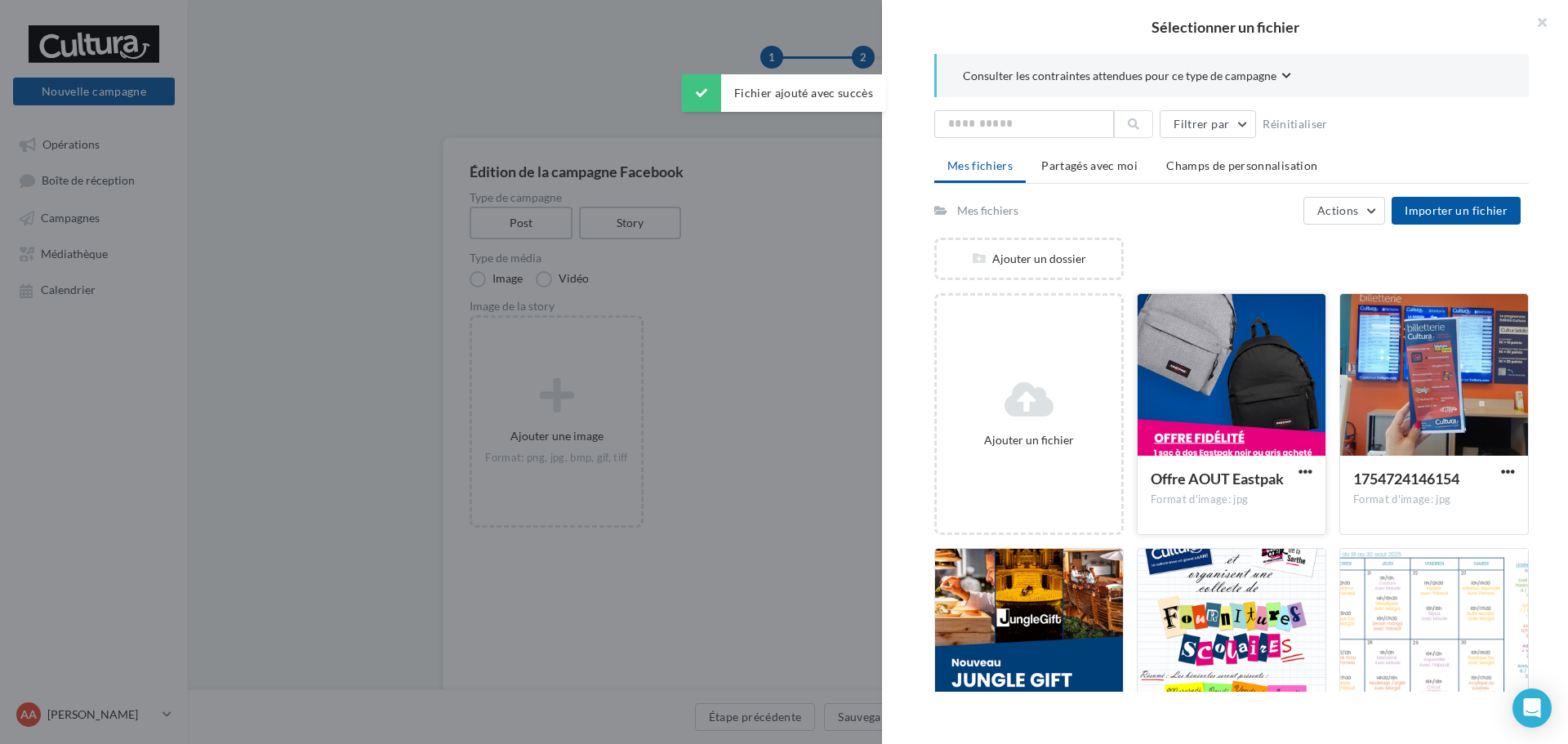
click at [1199, 380] on div at bounding box center [1231, 376] width 188 height 164
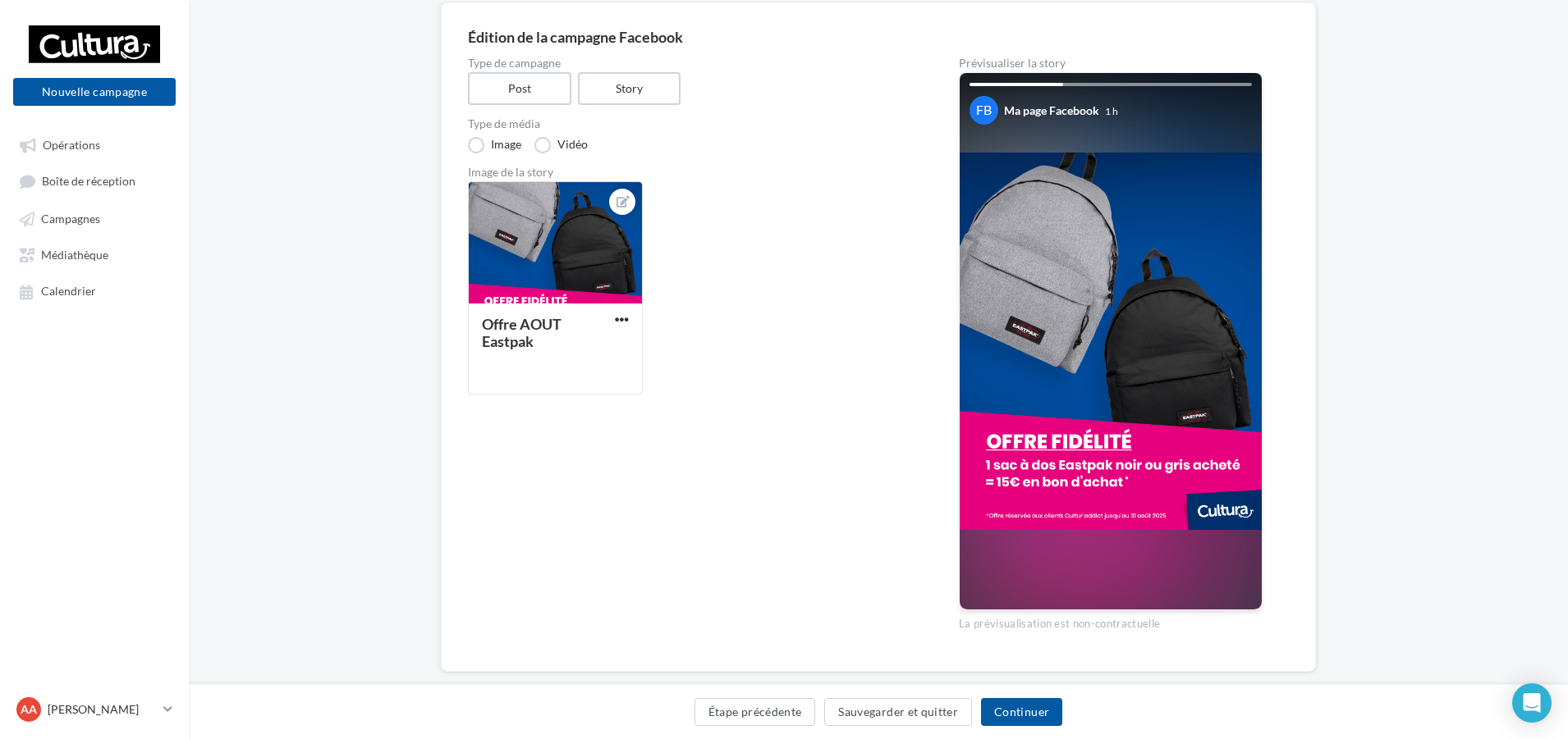
scroll to position [164, 0]
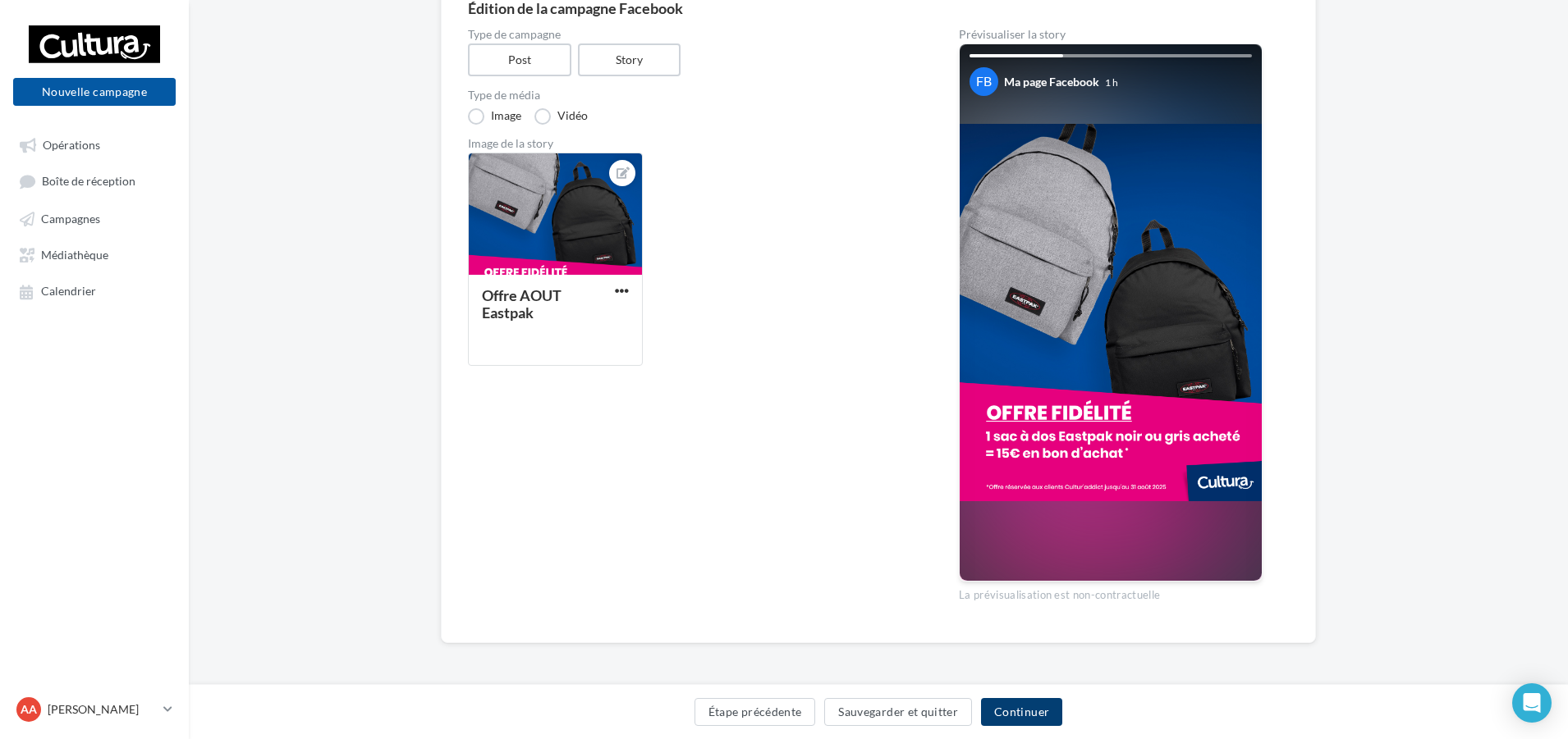
click at [1053, 710] on button "Continuer" at bounding box center [1021, 712] width 81 height 28
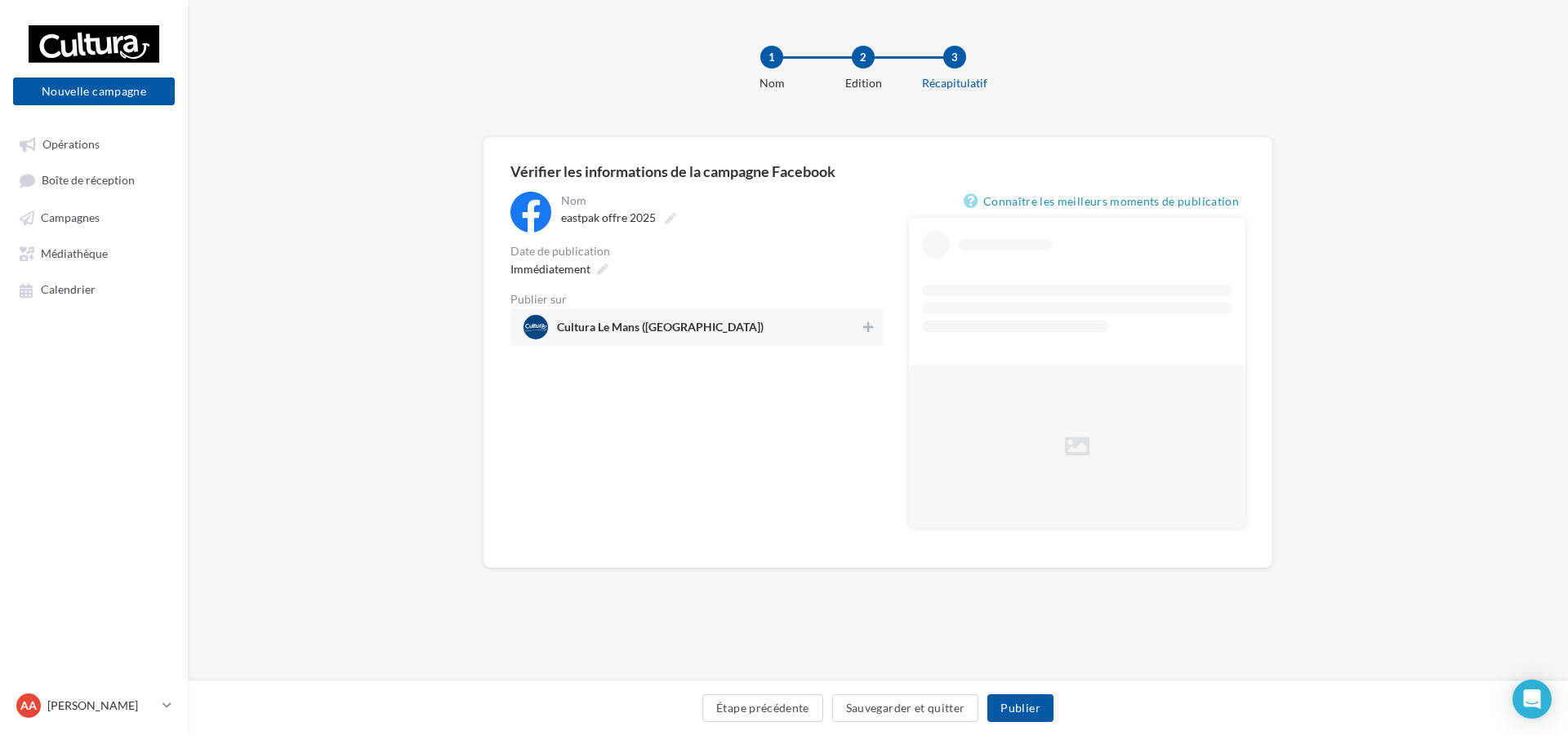
click at [673, 318] on span "Cultura Le Mans (Le Mans)" at bounding box center [691, 327] width 336 height 24
click at [1021, 716] on button "Publier" at bounding box center [1020, 708] width 65 height 28
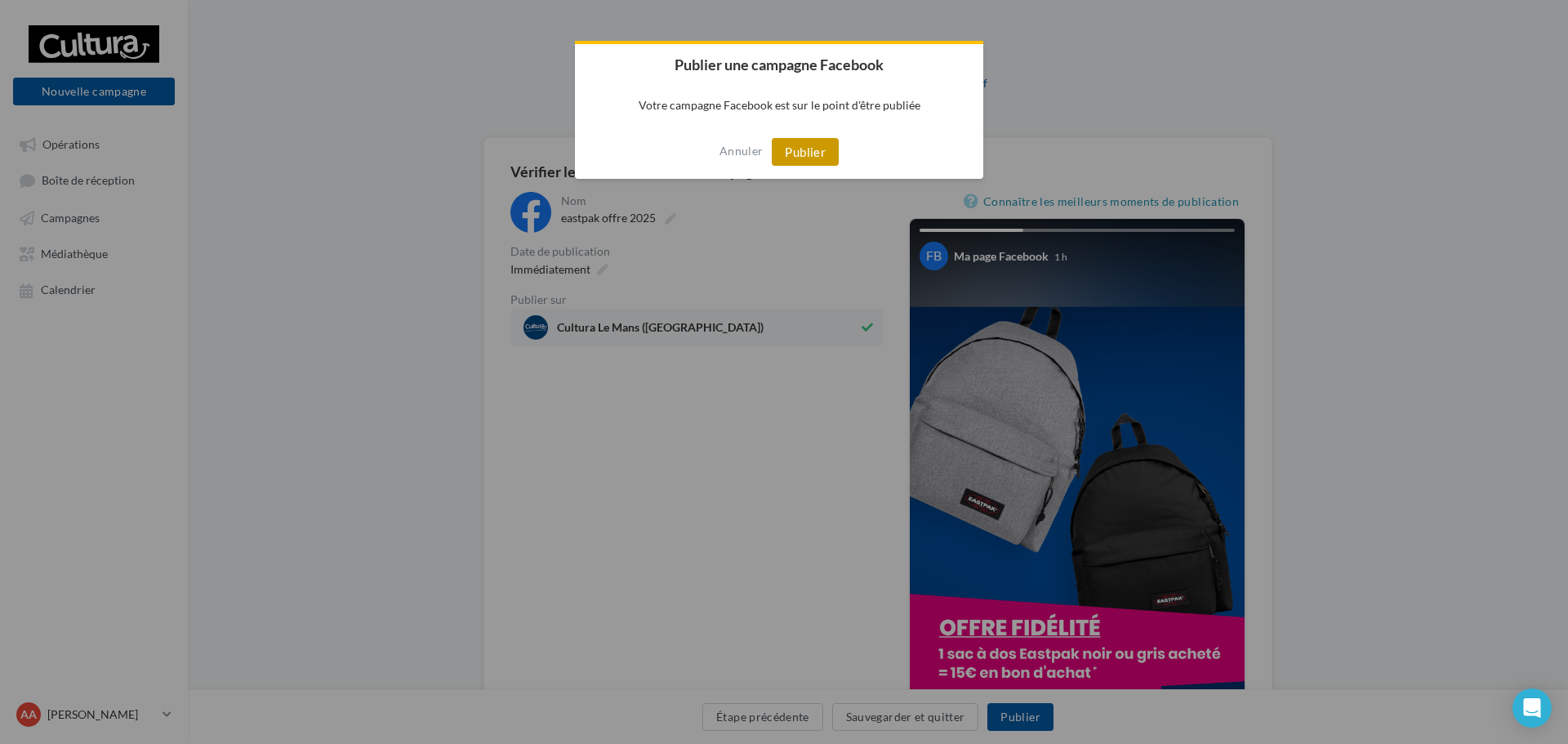
click at [806, 151] on button "Publier" at bounding box center [805, 152] width 67 height 28
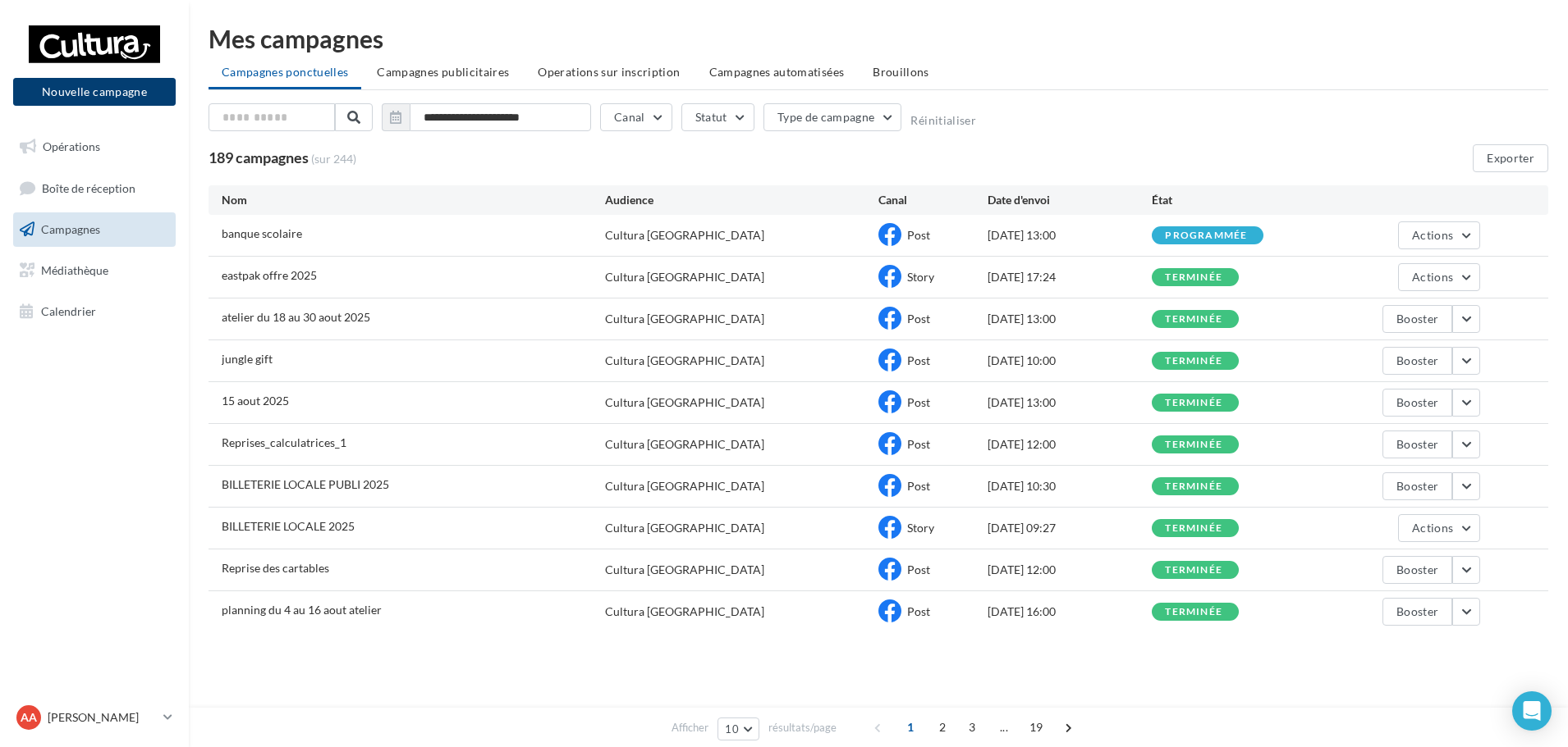
click at [147, 84] on button "Nouvelle campagne" at bounding box center [94, 91] width 162 height 28
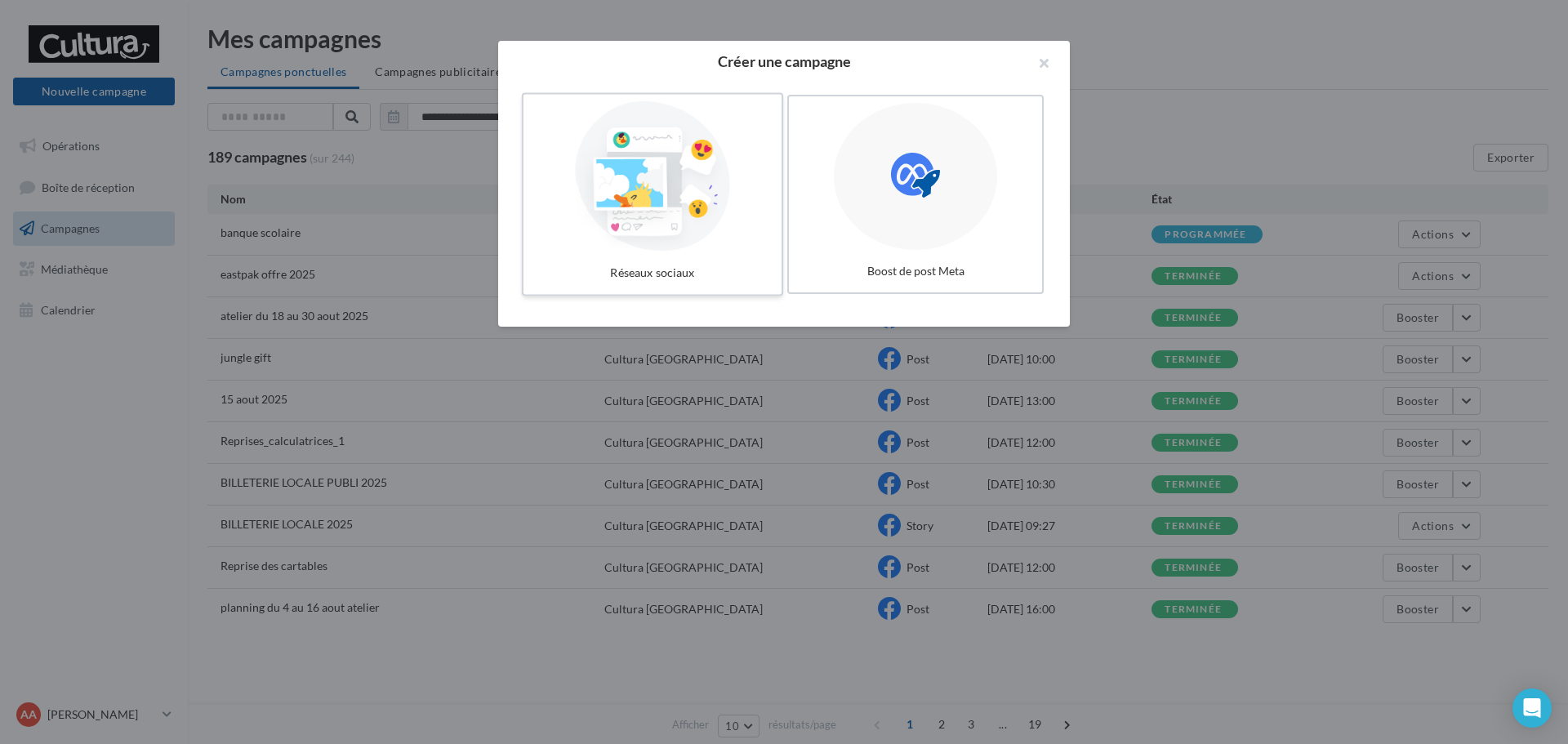
click at [631, 232] on div at bounding box center [653, 176] width 245 height 150
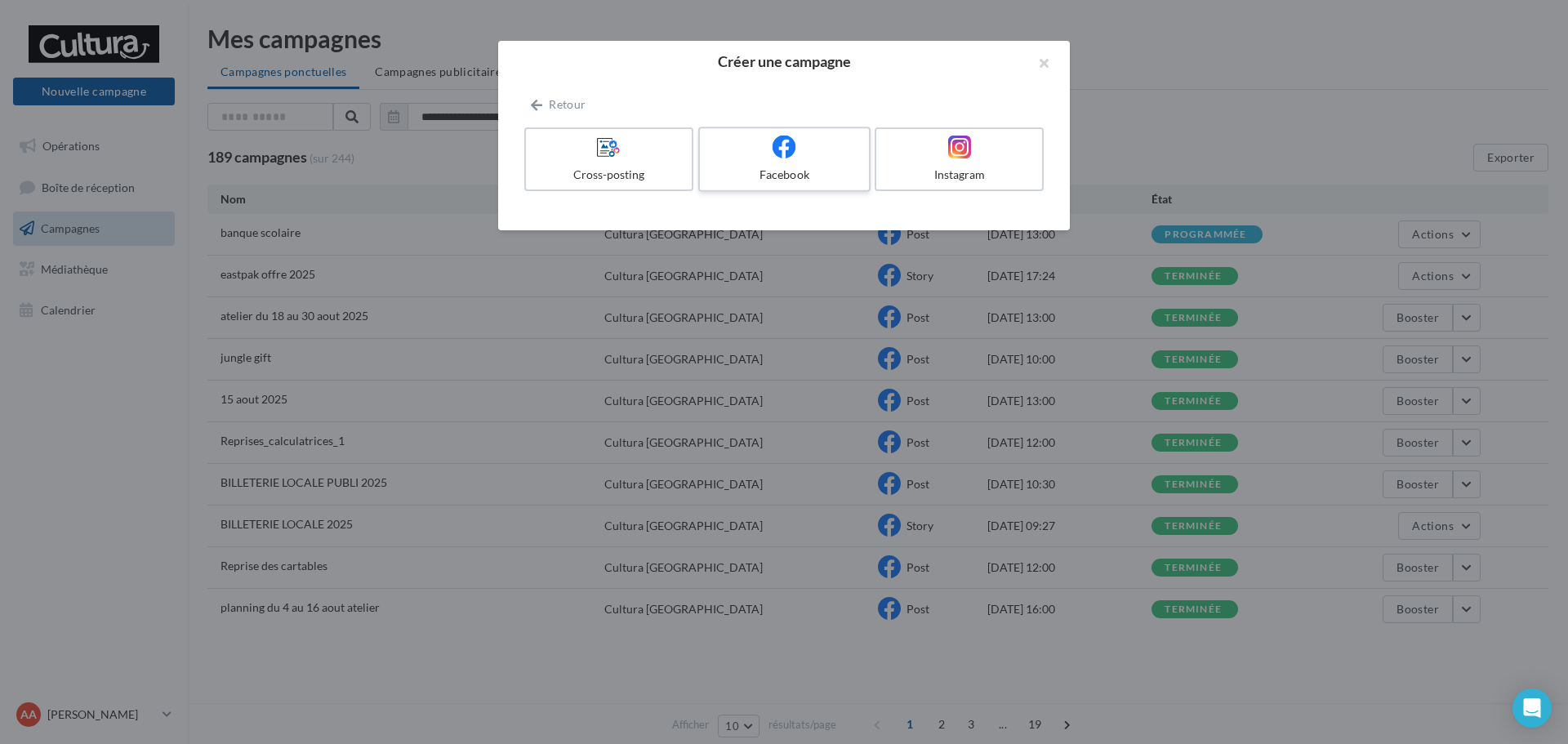
click at [808, 166] on label "Facebook" at bounding box center [784, 159] width 173 height 65
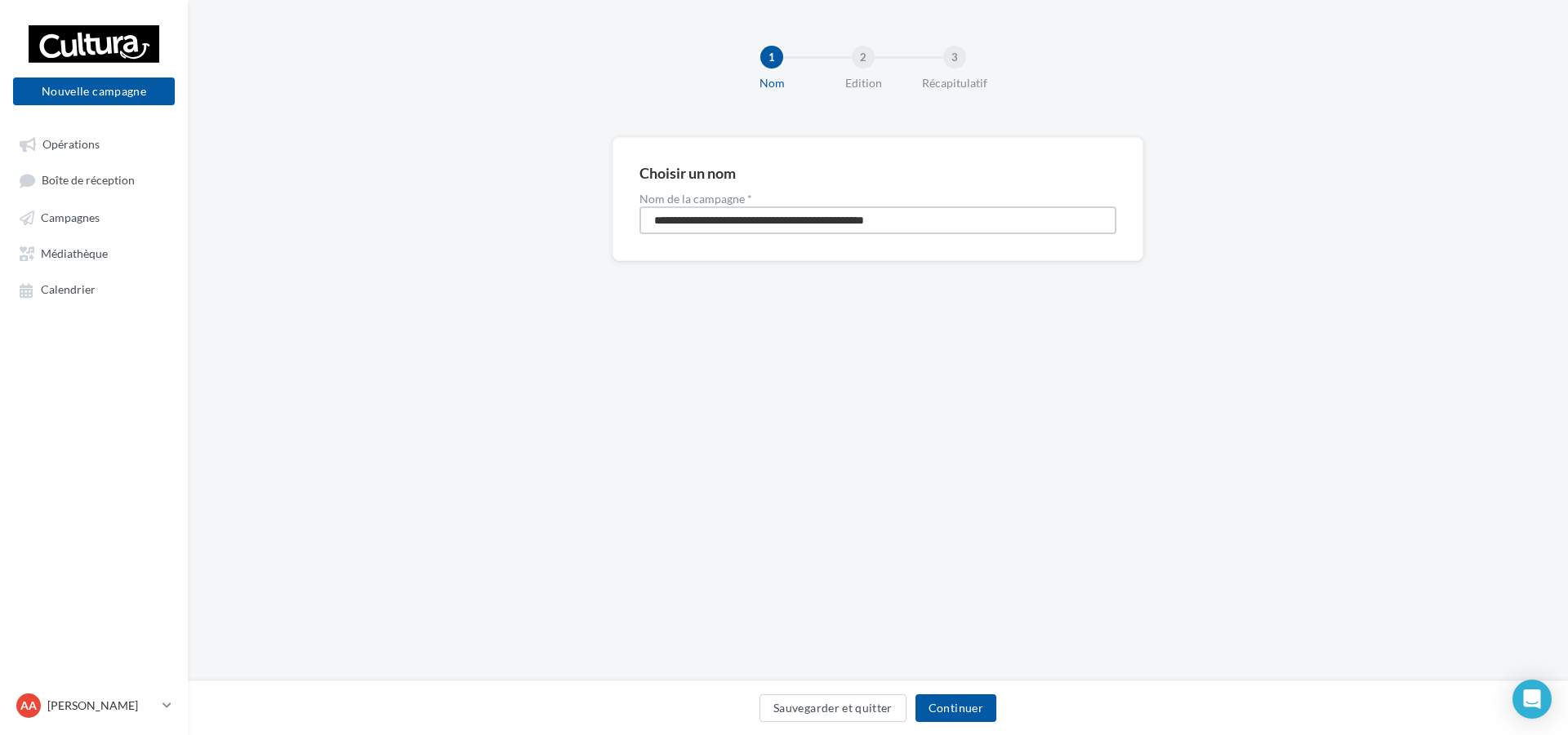
drag, startPoint x: 940, startPoint y: 221, endPoint x: 419, endPoint y: 230, distance: 521.1
click at [419, 230] on div "**********" at bounding box center [878, 225] width 1380 height 176
type input "*"
type input "**********"
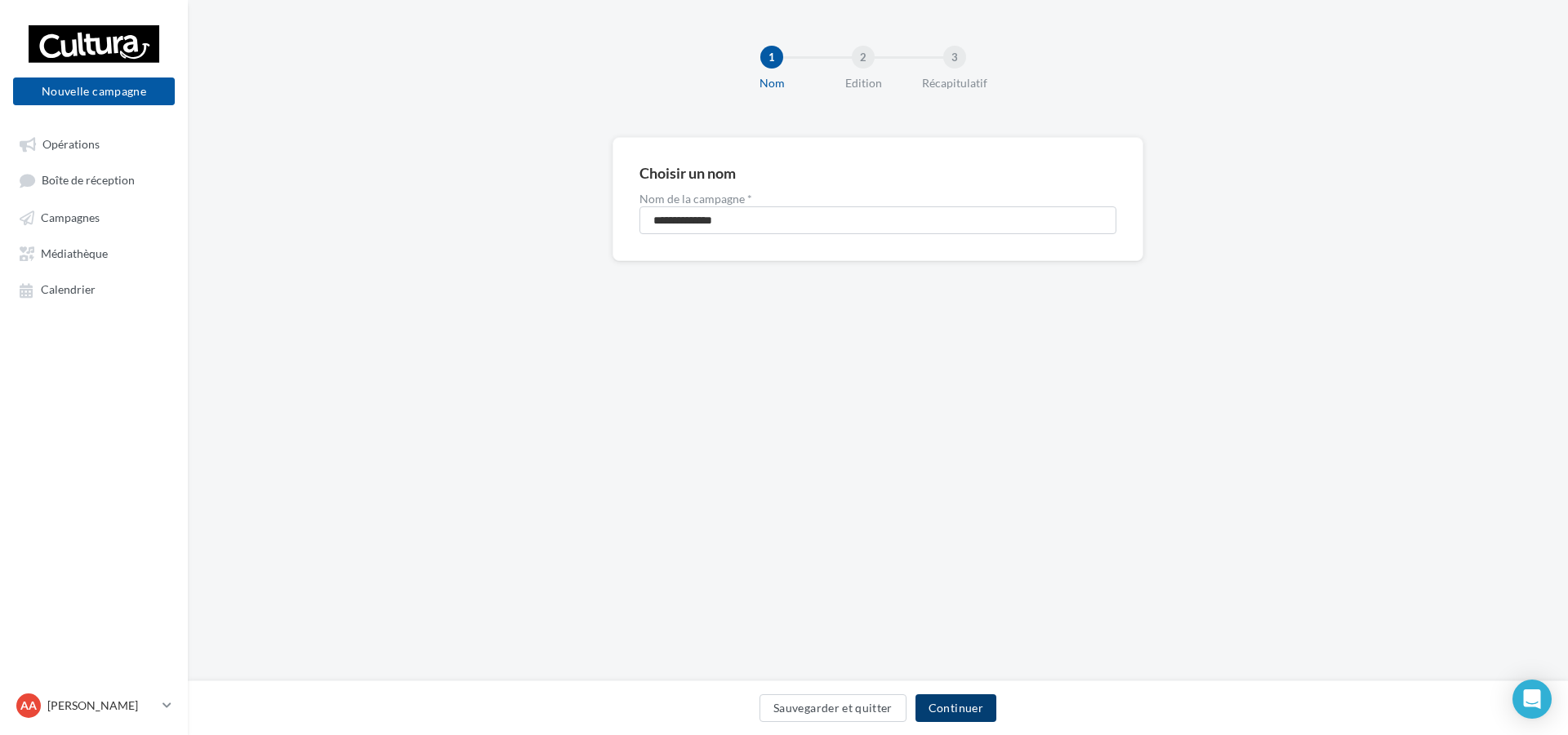
click at [947, 710] on button "Continuer" at bounding box center [955, 708] width 81 height 28
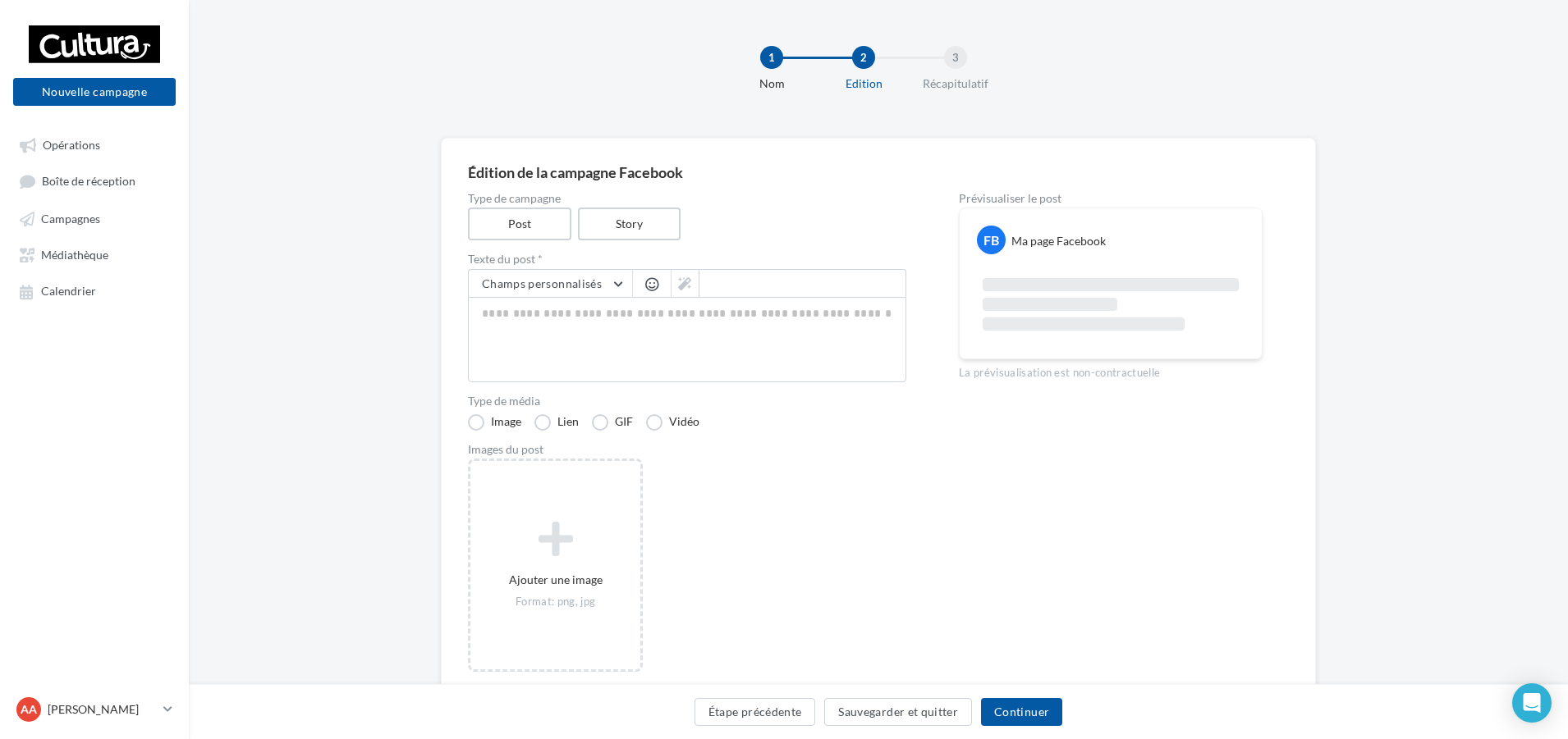
click at [634, 204] on div "Type de campagne Post Story" at bounding box center [687, 216] width 438 height 47
click at [635, 215] on label "Story" at bounding box center [628, 224] width 105 height 34
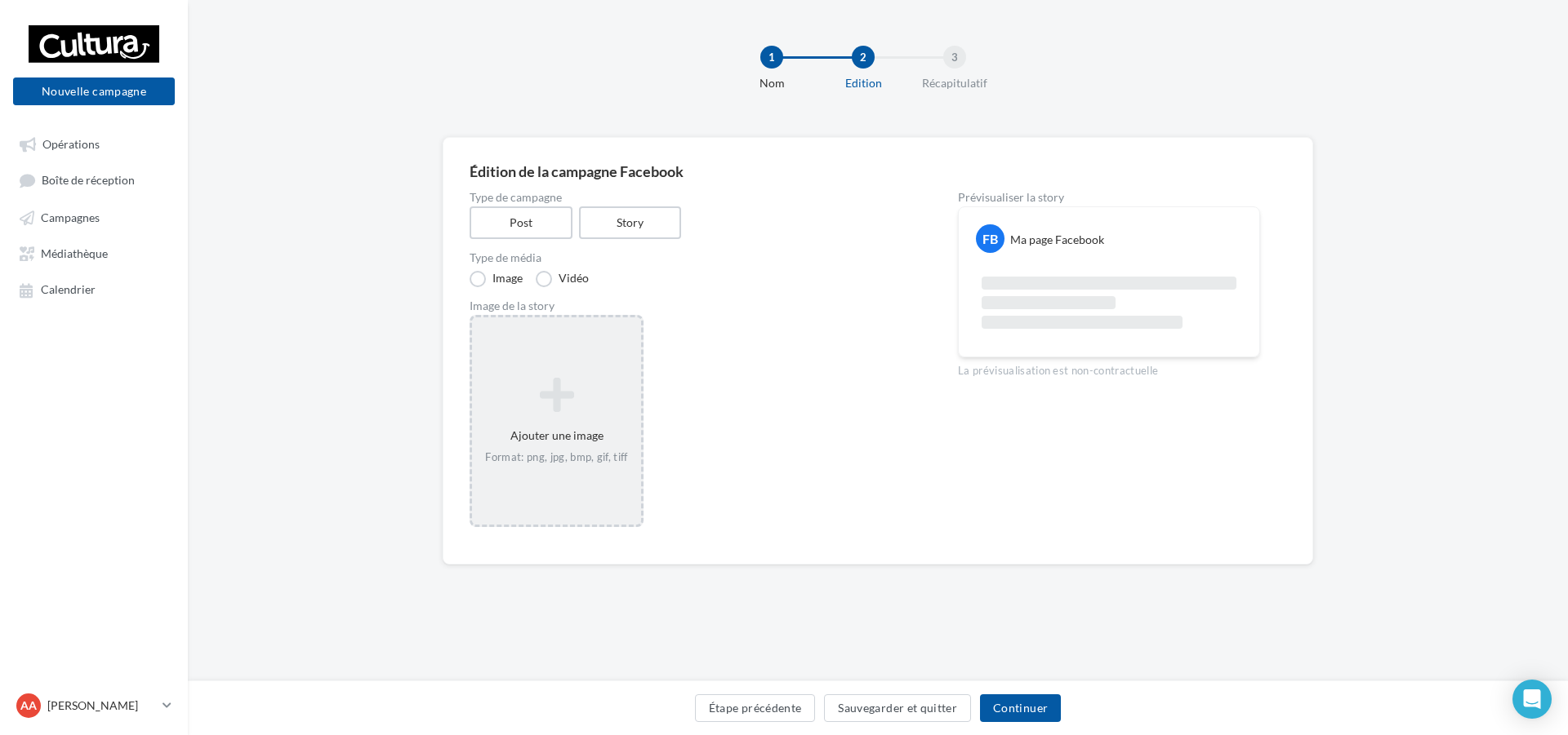
click at [576, 365] on div "Ajouter une image Format: png, jpg, bmp, gif, tiff" at bounding box center [557, 421] width 174 height 212
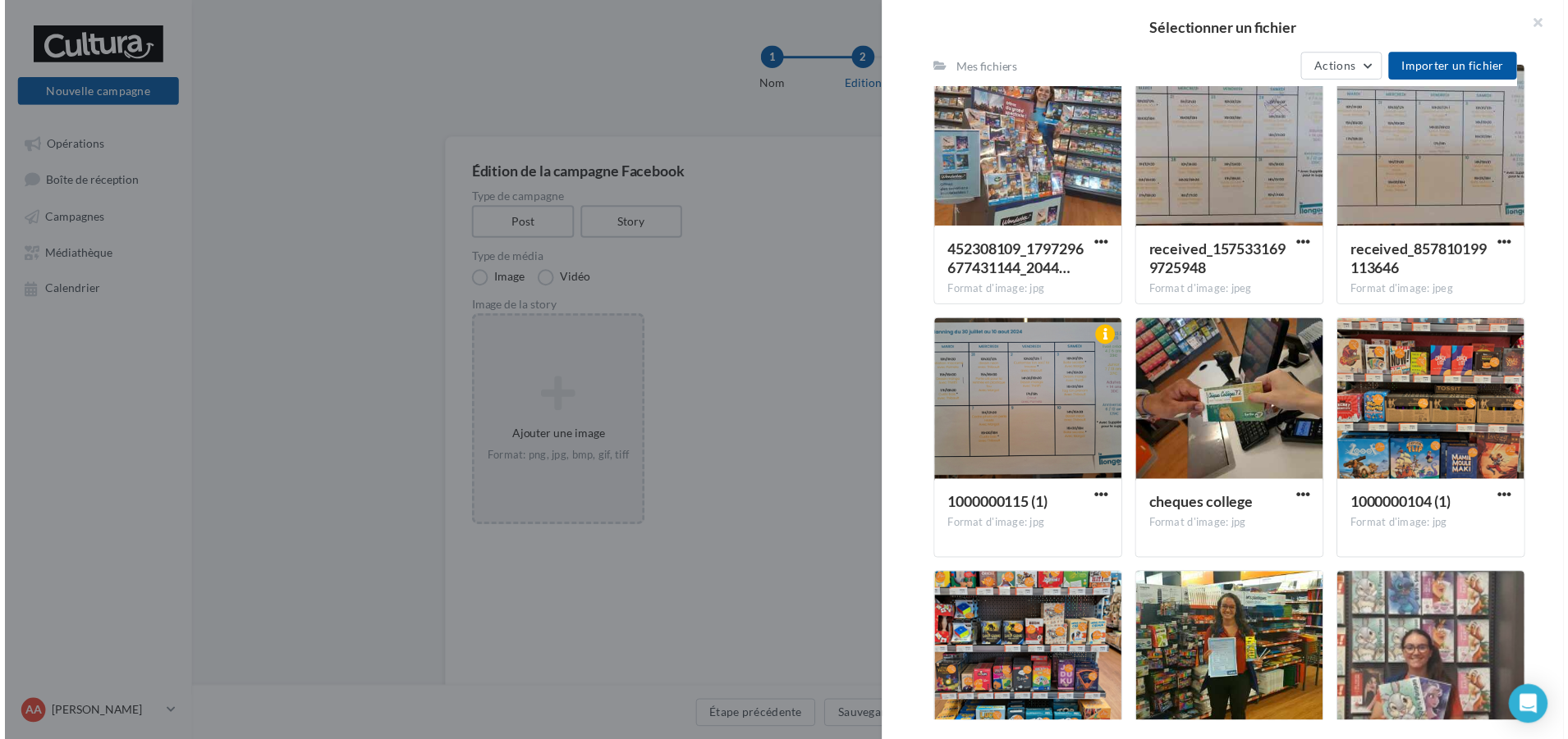
scroll to position [17648, 0]
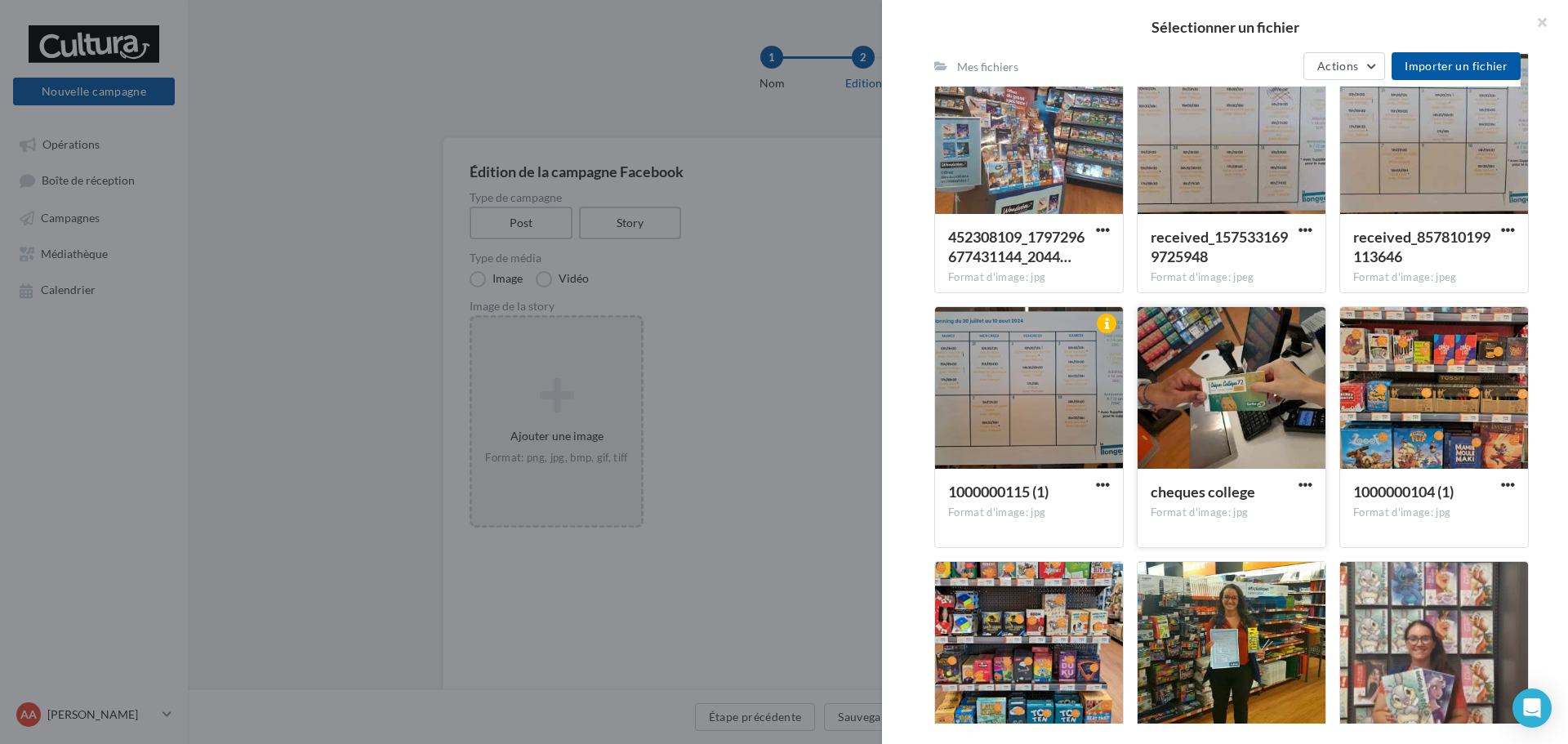
click at [1215, 421] on div at bounding box center [1231, 389] width 188 height 164
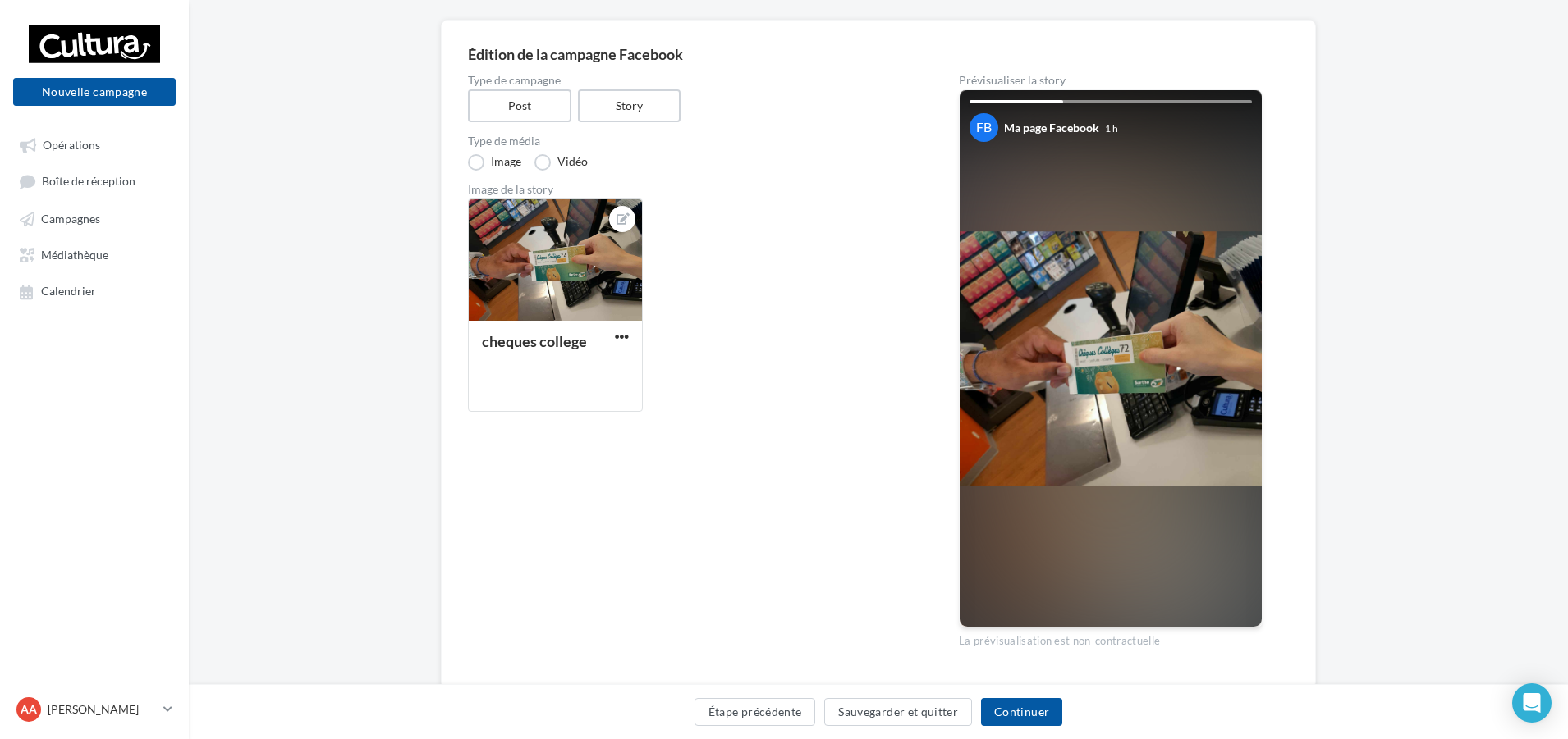
scroll to position [164, 0]
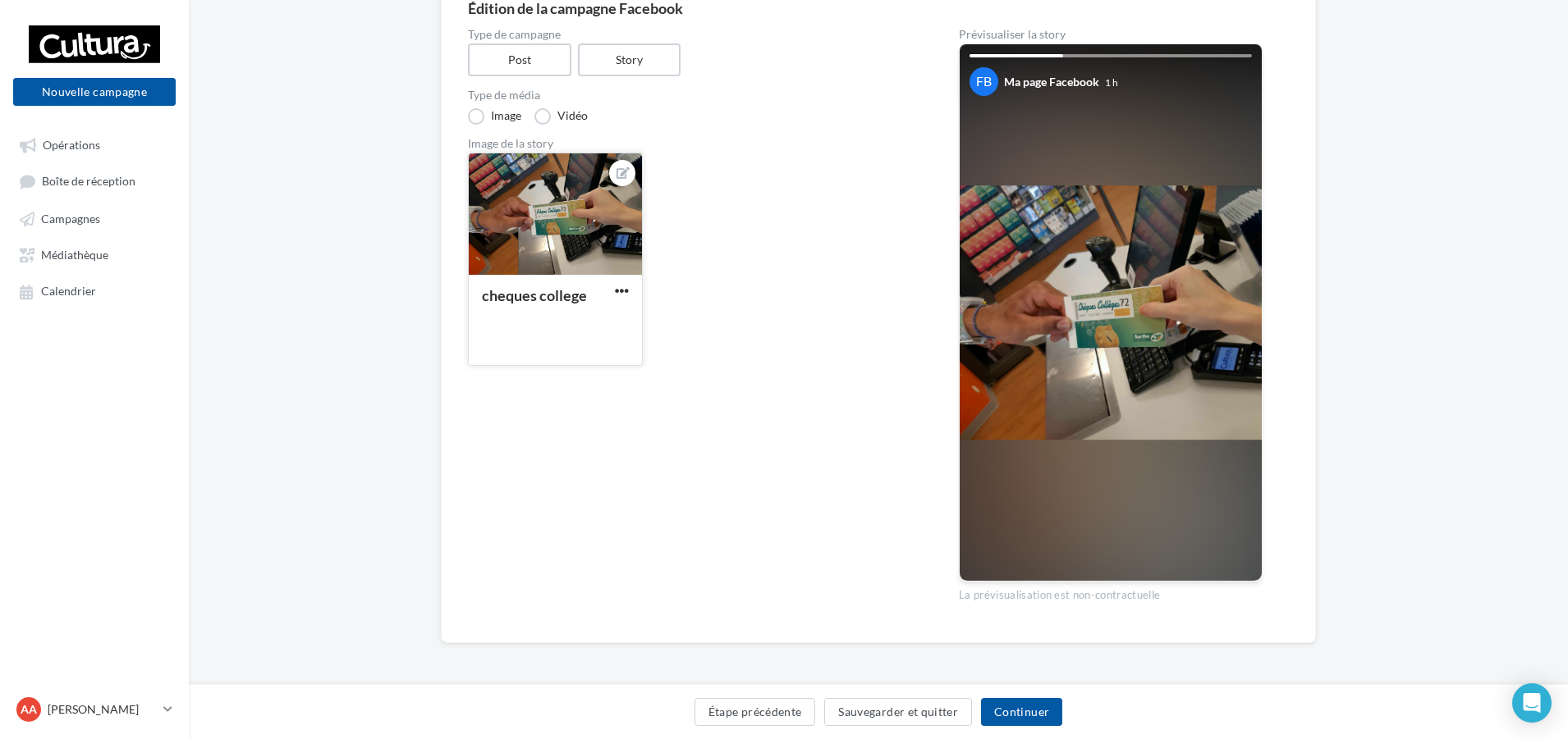
click at [628, 159] on div at bounding box center [622, 172] width 39 height 39
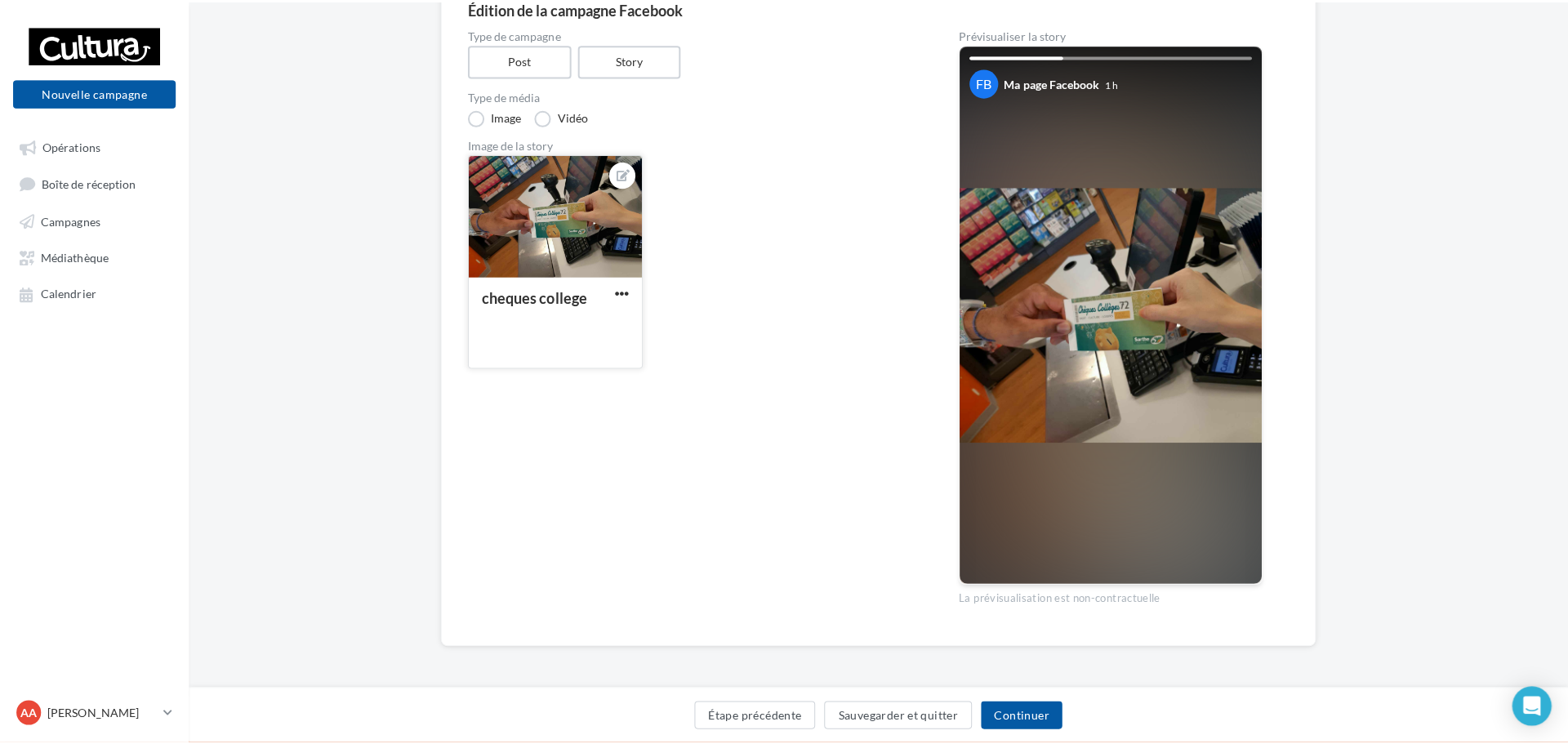
scroll to position [156, 0]
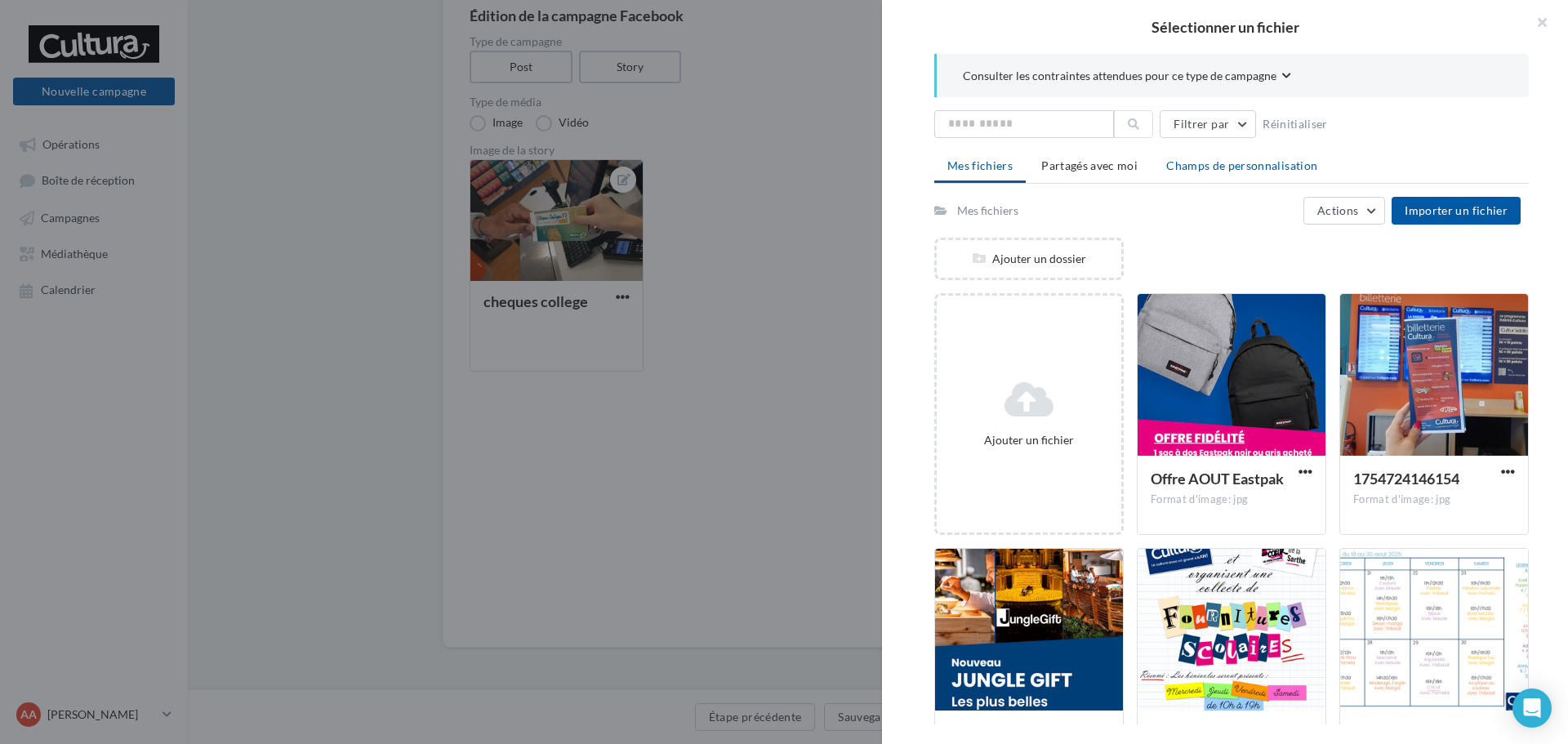
click at [1252, 156] on li "Champs de personnalisation" at bounding box center [1241, 165] width 177 height 29
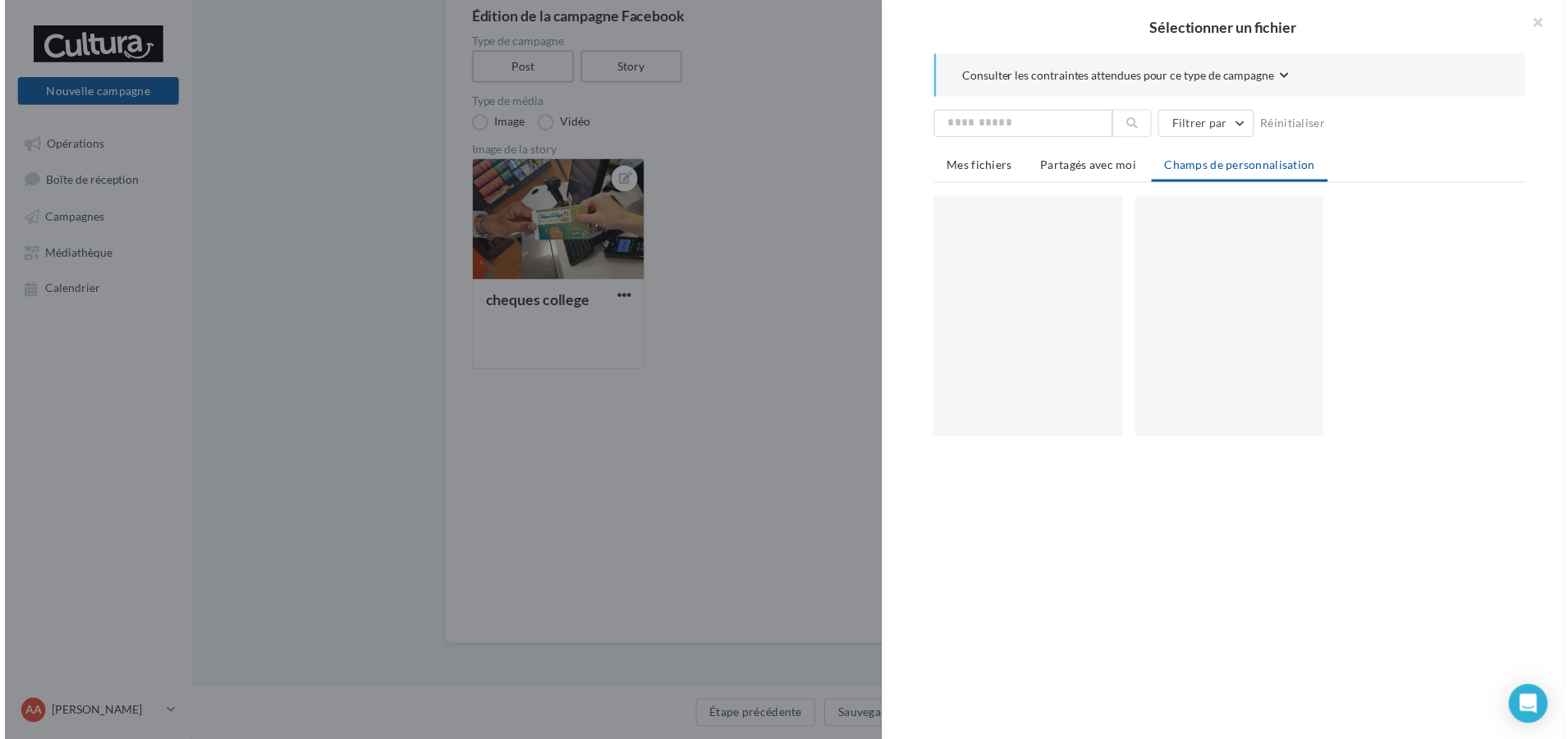
scroll to position [164, 0]
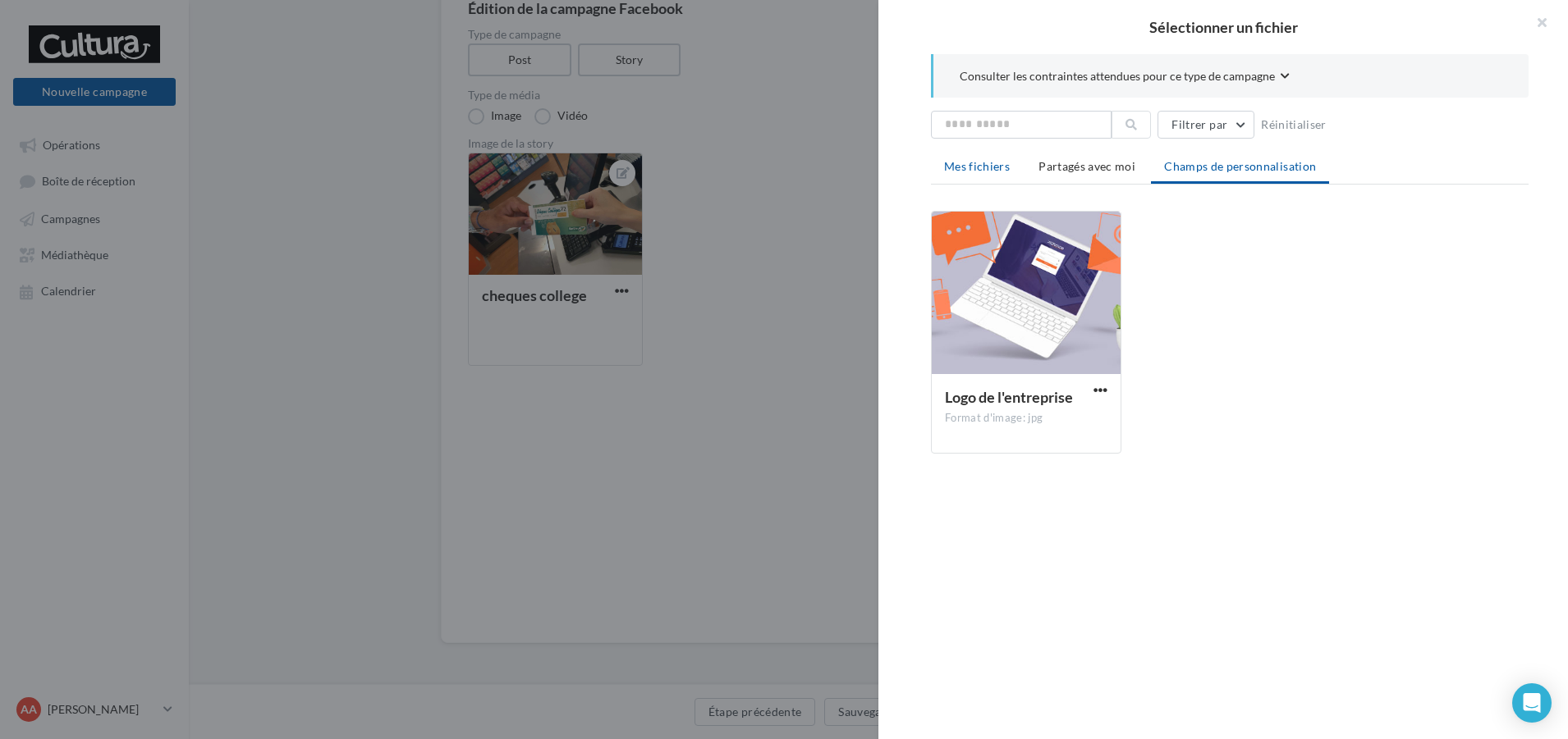
click at [956, 162] on span "Mes fichiers" at bounding box center [977, 165] width 66 height 14
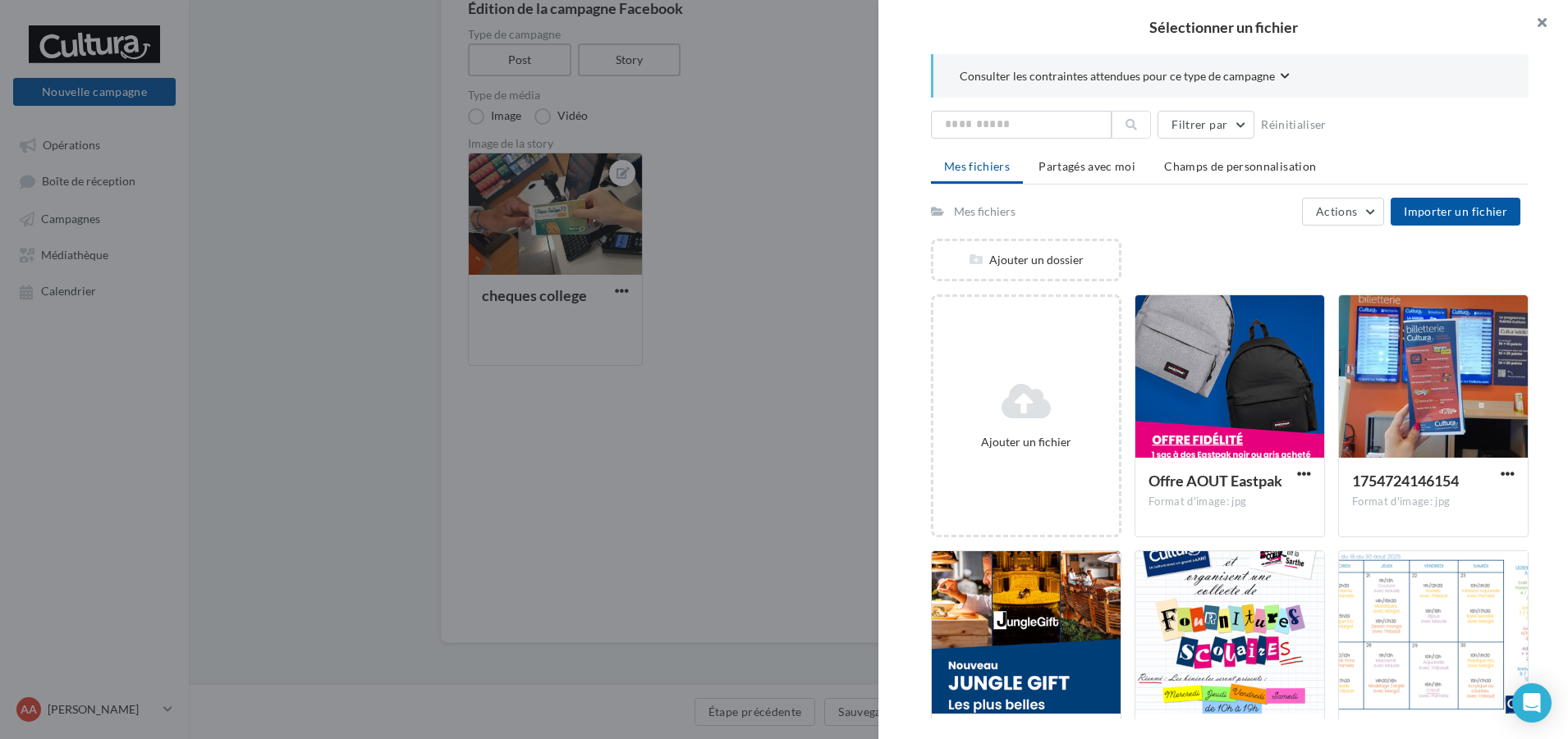
click at [1541, 14] on button "button" at bounding box center [1535, 25] width 66 height 49
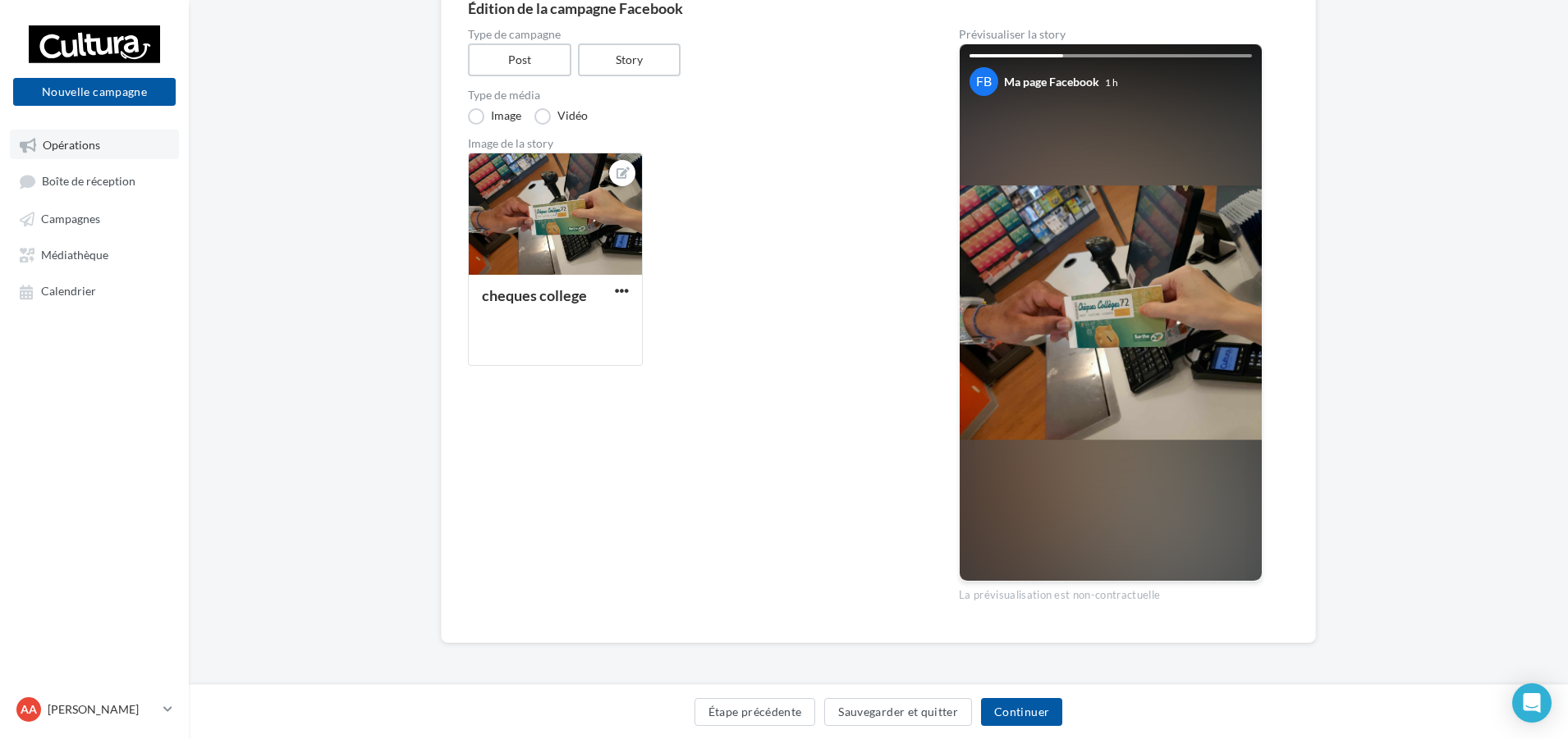
click at [75, 137] on link "Opérations" at bounding box center [94, 144] width 169 height 29
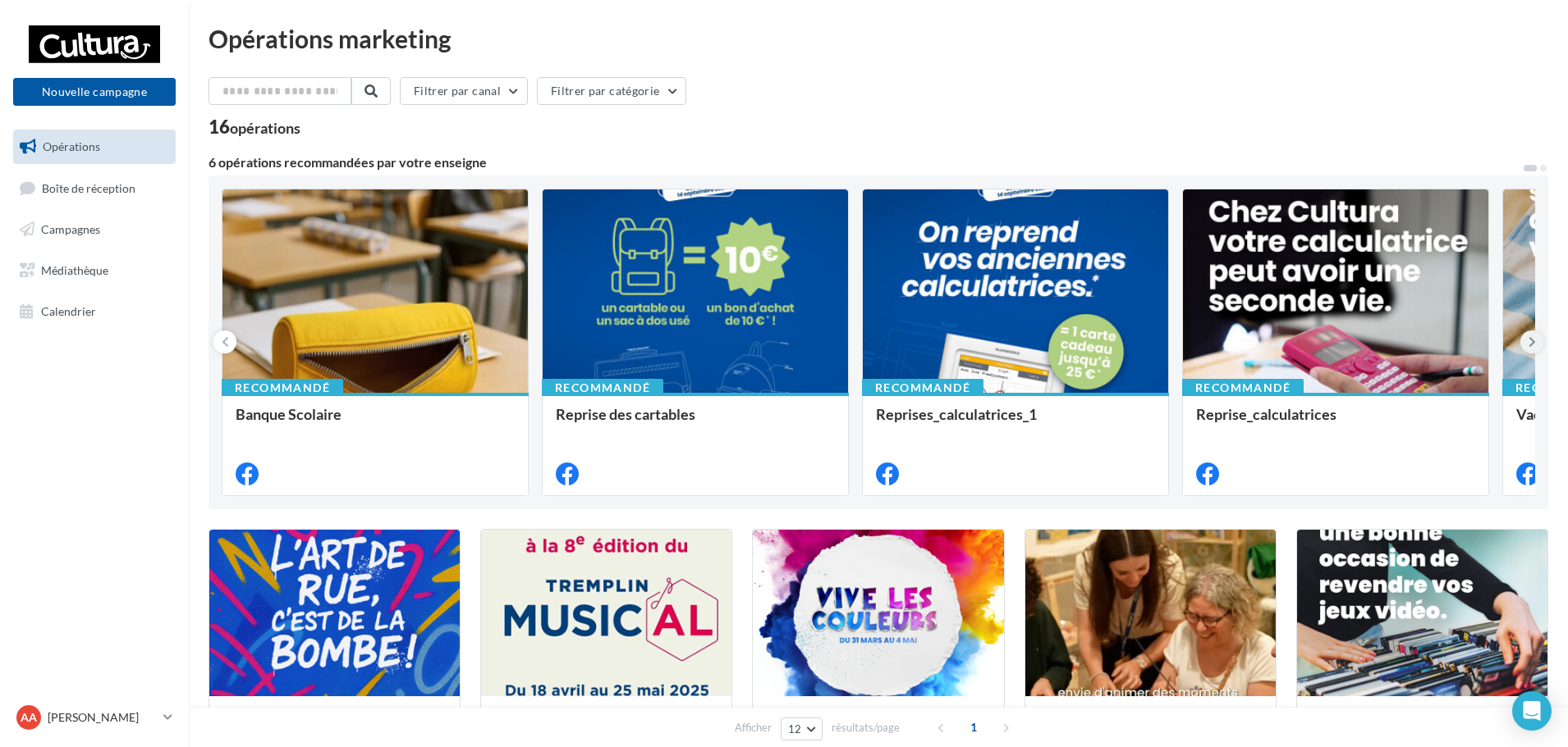
click at [1541, 346] on button at bounding box center [1531, 341] width 23 height 23
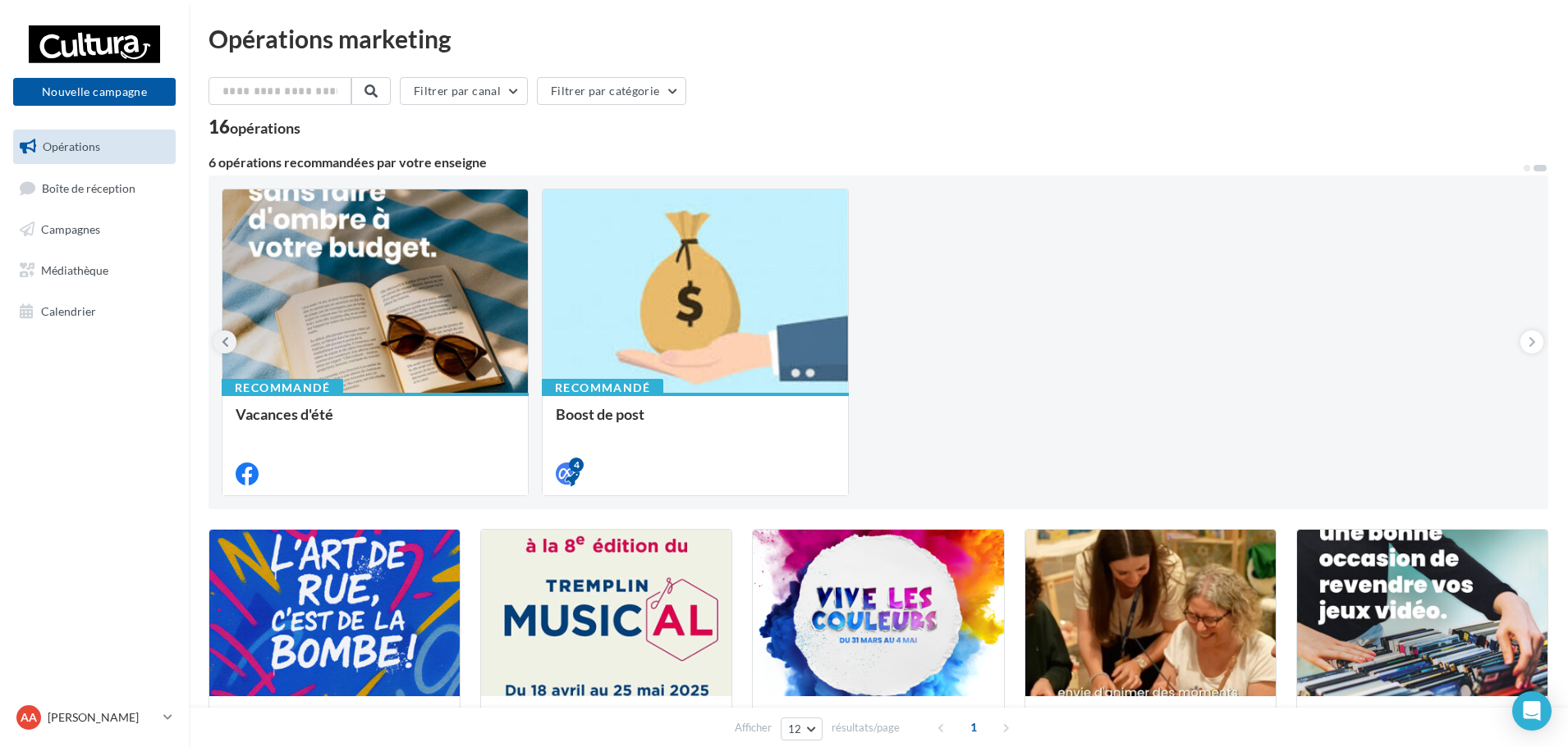
click at [218, 337] on button at bounding box center [225, 341] width 23 height 23
